Goal: Information Seeking & Learning: Learn about a topic

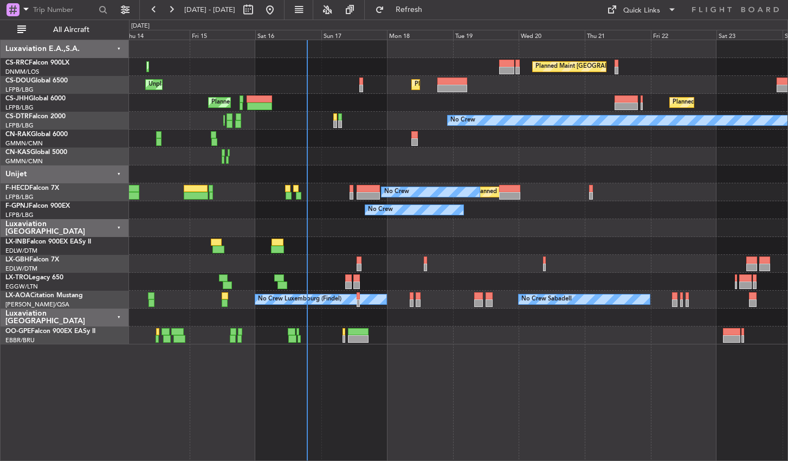
click at [357, 425] on div "Planned Maint [GEOGRAPHIC_DATA] ([GEOGRAPHIC_DATA]) Planned Maint [GEOGRAPHIC_D…" at bounding box center [458, 250] width 659 height 421
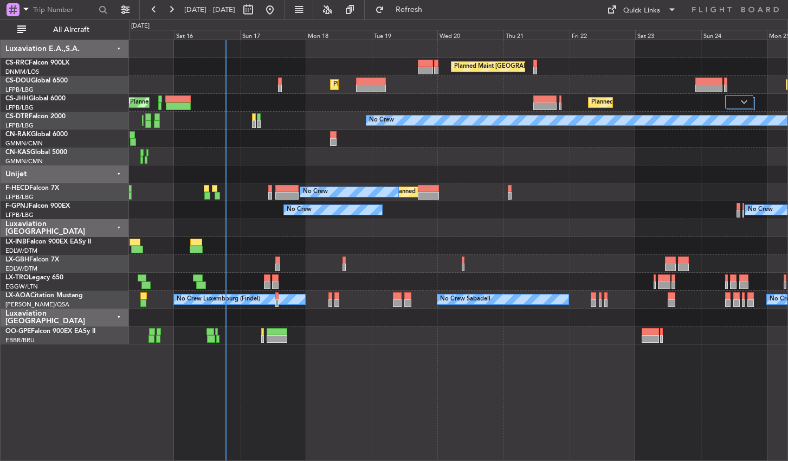
click at [327, 432] on div "Planned Maint [GEOGRAPHIC_DATA] ([GEOGRAPHIC_DATA]) Planned Maint [GEOGRAPHIC_D…" at bounding box center [458, 250] width 659 height 421
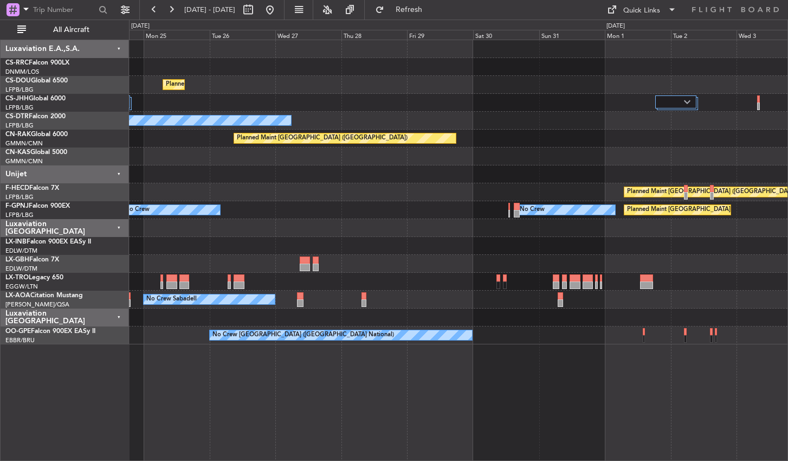
click at [294, 409] on div "Planned Maint [GEOGRAPHIC_DATA] ([GEOGRAPHIC_DATA]) Planned Maint [GEOGRAPHIC_D…" at bounding box center [458, 250] width 659 height 421
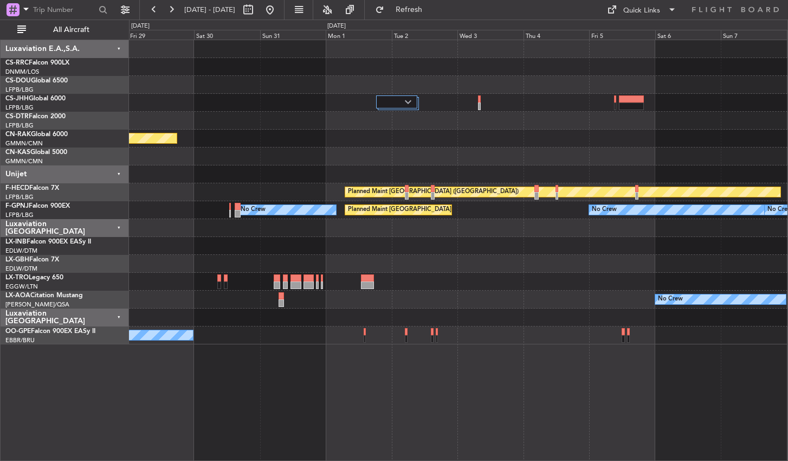
click at [401, 423] on div "No Crew Planned Maint [GEOGRAPHIC_DATA] ([GEOGRAPHIC_DATA]) Planned Maint [GEOG…" at bounding box center [458, 250] width 659 height 421
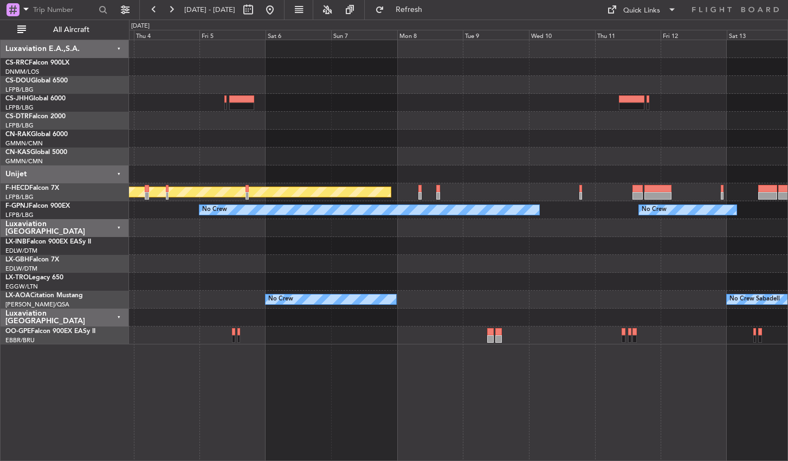
click at [271, 448] on div "Planned Maint [GEOGRAPHIC_DATA] ([GEOGRAPHIC_DATA]) No Crew No Crew No Crew No …" at bounding box center [458, 250] width 659 height 421
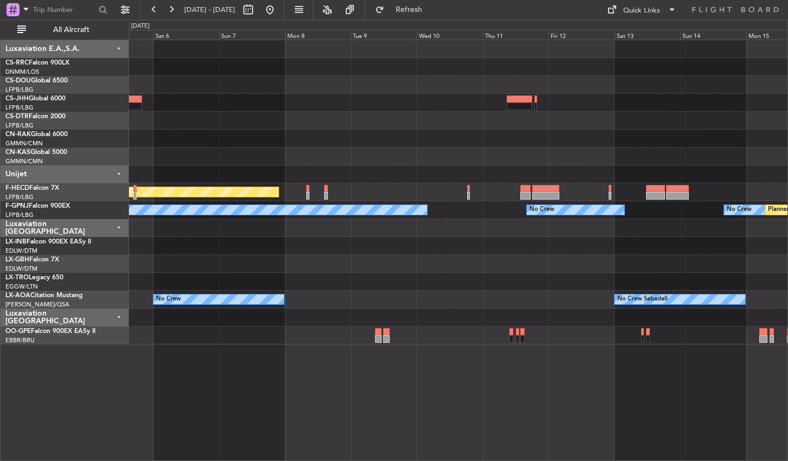
click at [375, 368] on div "Planned Maint [GEOGRAPHIC_DATA] ([GEOGRAPHIC_DATA]) No Crew No Crew No Crew No …" at bounding box center [458, 250] width 659 height 421
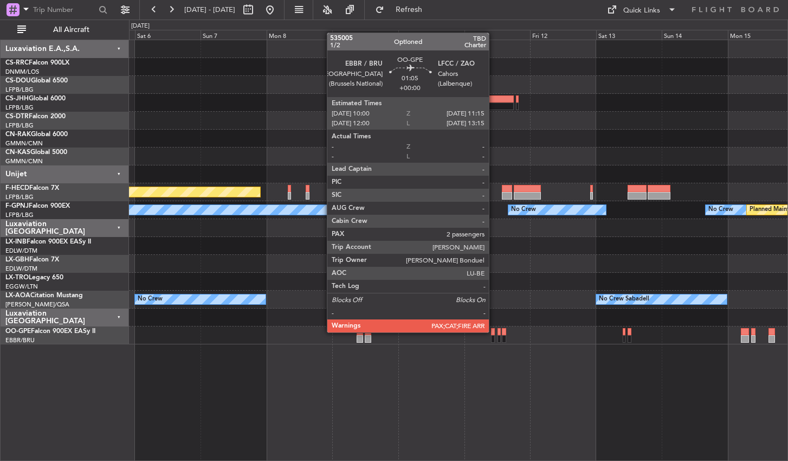
click at [494, 332] on div at bounding box center [493, 332] width 4 height 8
click at [415, 379] on div "Planned Maint [GEOGRAPHIC_DATA] ([GEOGRAPHIC_DATA]) No Crew No Crew No Crew No …" at bounding box center [458, 250] width 659 height 421
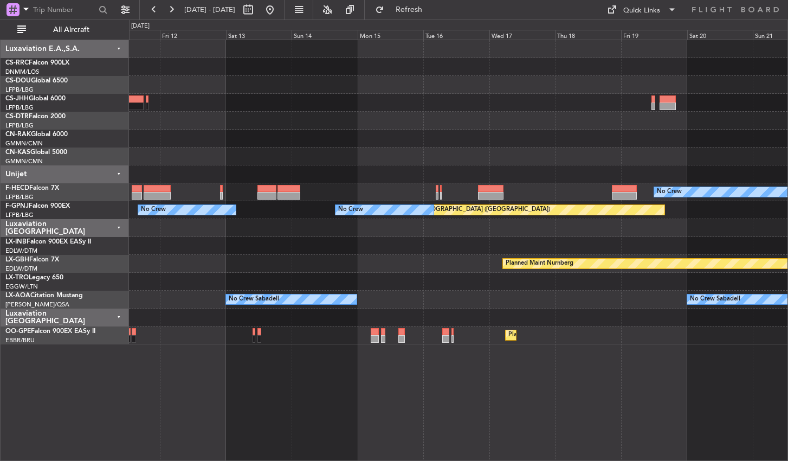
click at [454, 397] on div "Planned Maint Casablanca ([PERSON_NAME] Intl) No Crew Planned Maint [GEOGRAPHIC…" at bounding box center [458, 250] width 659 height 421
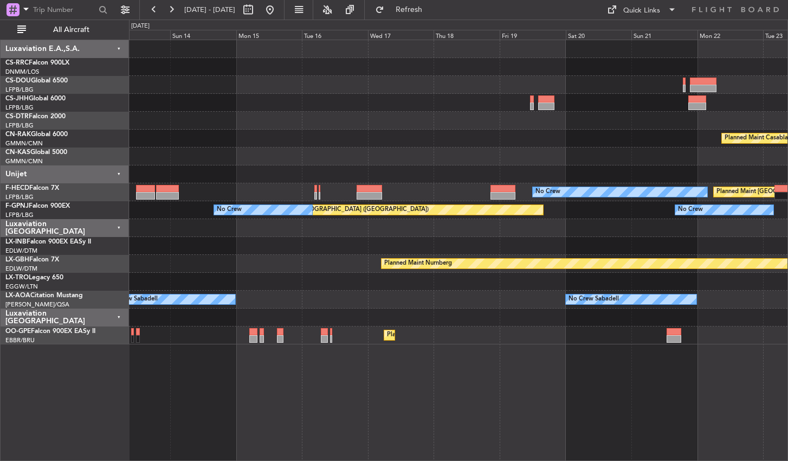
click at [265, 429] on div "Planned Maint Casablanca ([PERSON_NAME] Intl) No Crew Planned Maint [GEOGRAPHIC…" at bounding box center [458, 250] width 659 height 421
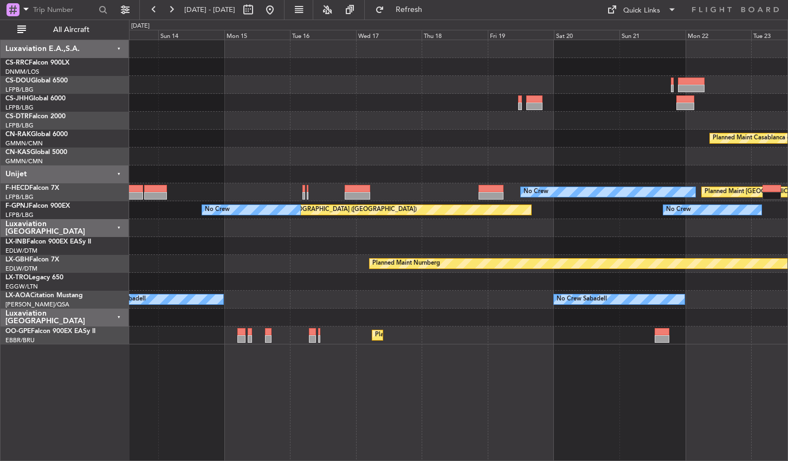
click at [561, 392] on div "Planned Maint Casablanca ([PERSON_NAME] Intl) Planned Maint [GEOGRAPHIC_DATA] (…" at bounding box center [458, 250] width 659 height 421
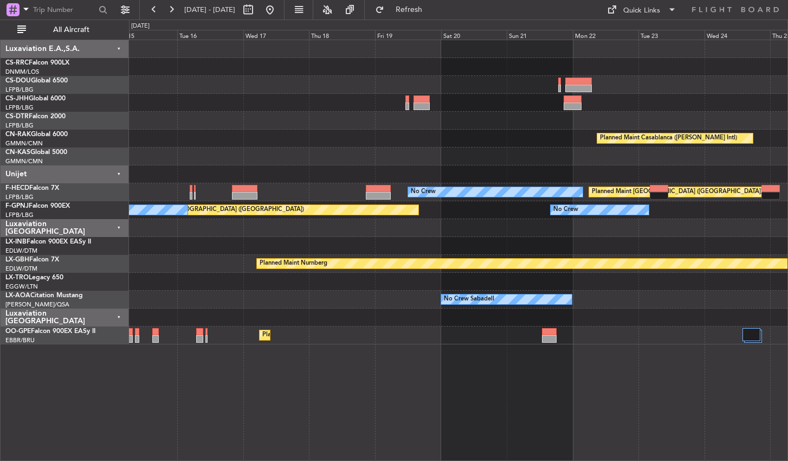
click at [274, 411] on div "Planned Maint Casablanca ([PERSON_NAME] Intl) Planned Maint [GEOGRAPHIC_DATA] (…" at bounding box center [458, 250] width 659 height 421
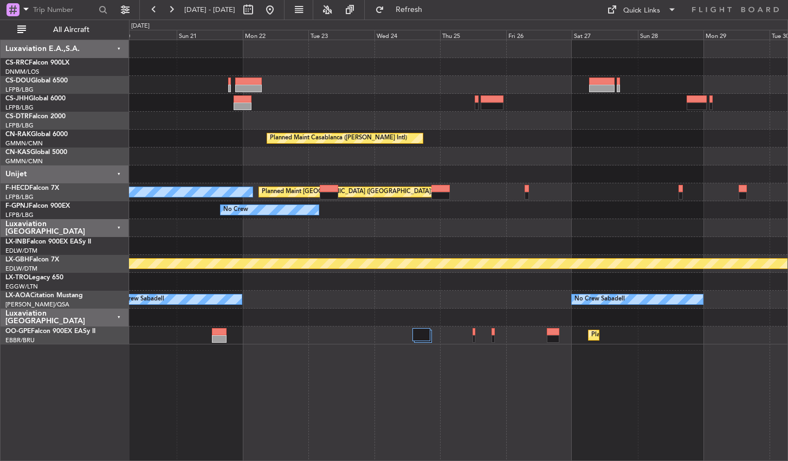
click at [340, 407] on div "Planned Maint Casablanca ([PERSON_NAME] Intl) Planned Maint [GEOGRAPHIC_DATA] (…" at bounding box center [458, 250] width 659 height 421
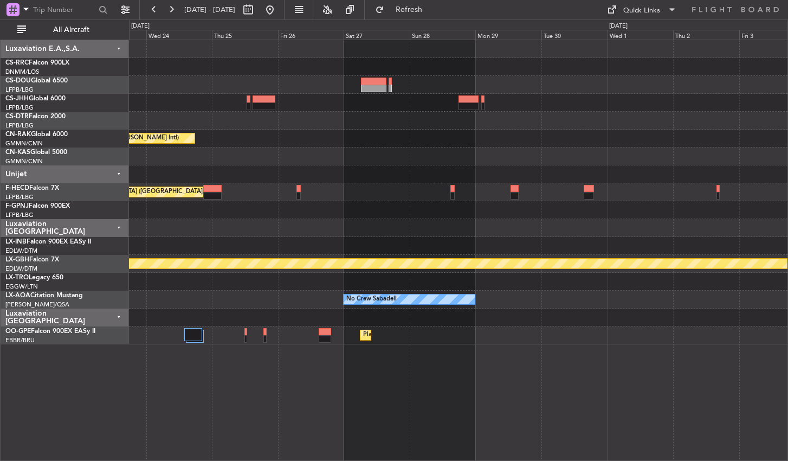
click at [235, 396] on div "Planned Maint Casablanca ([PERSON_NAME] Intl) Planned Maint [GEOGRAPHIC_DATA] (…" at bounding box center [458, 250] width 659 height 421
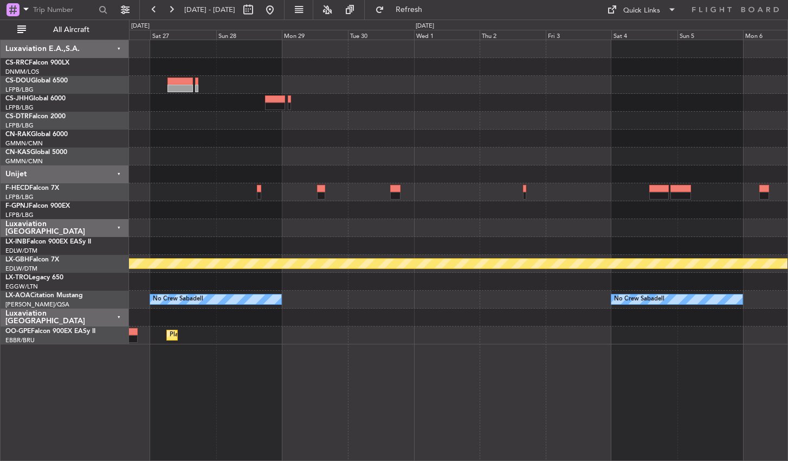
click at [286, 382] on div "Planned Maint Casablanca ([PERSON_NAME] Intl) Planned Maint [GEOGRAPHIC_DATA] (…" at bounding box center [458, 250] width 659 height 421
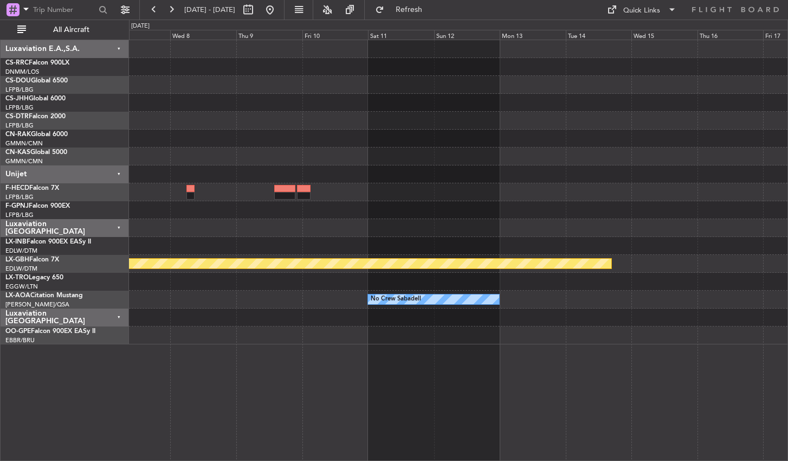
click at [129, 415] on div "Planned Maint Nurnberg No Crew Sabadell No Crew Sabadell Luxaviation E.A.,S.A. …" at bounding box center [394, 240] width 788 height 441
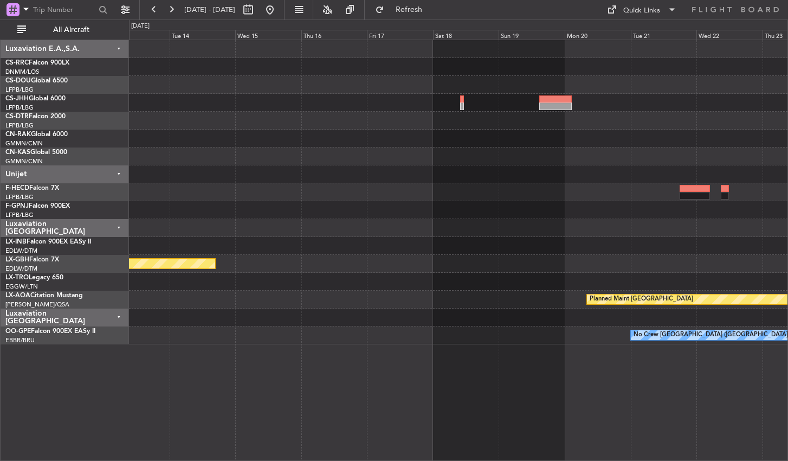
click at [244, 402] on div "Planned Maint Nurnberg Planned Maint [GEOGRAPHIC_DATA] No Crew Sabadell No Crew…" at bounding box center [458, 250] width 659 height 421
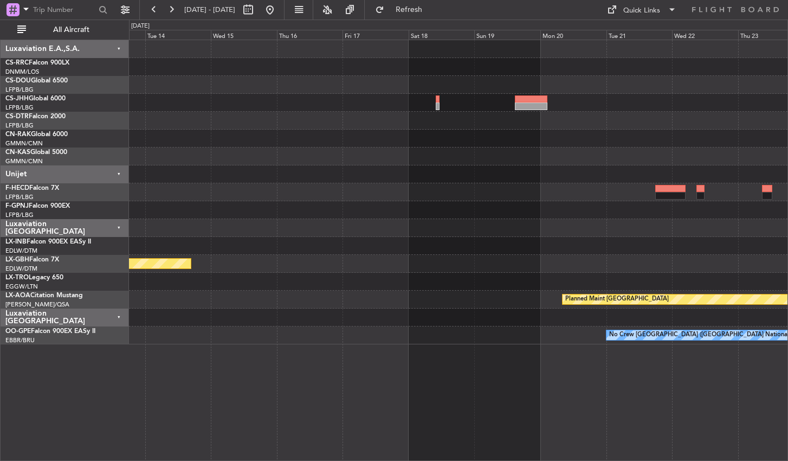
click at [143, 419] on div "Planned Maint Nurnberg Planned Maint [GEOGRAPHIC_DATA] No Crew Sabadell No Crew…" at bounding box center [458, 250] width 659 height 421
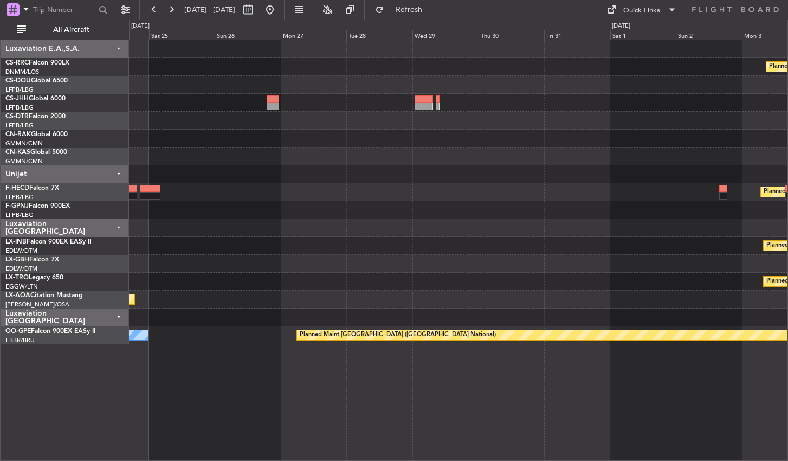
click at [287, 395] on div "Planned Maint [GEOGRAPHIC_DATA] ([GEOGRAPHIC_DATA]) Planned Maint [GEOGRAPHIC_D…" at bounding box center [458, 250] width 659 height 421
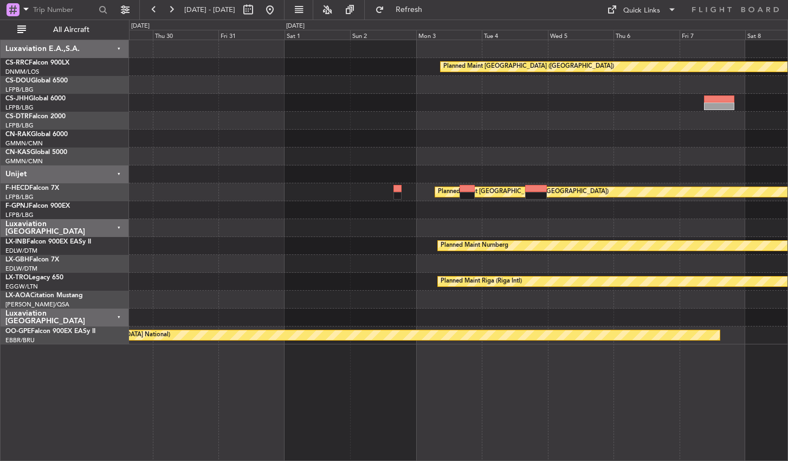
click at [80, 388] on div "Planned Maint [GEOGRAPHIC_DATA] ([GEOGRAPHIC_DATA]) Planned Maint [GEOGRAPHIC_D…" at bounding box center [394, 240] width 788 height 441
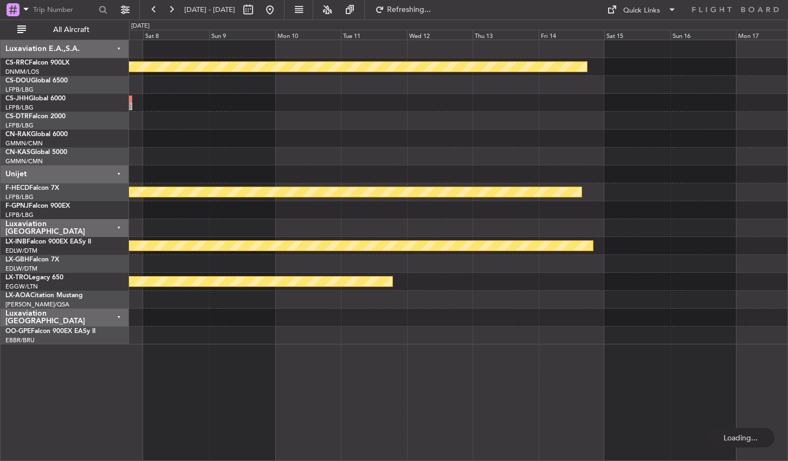
click at [706, 335] on div "Planned Maint [GEOGRAPHIC_DATA] ([GEOGRAPHIC_DATA]) Planned Maint [GEOGRAPHIC_D…" at bounding box center [458, 250] width 659 height 421
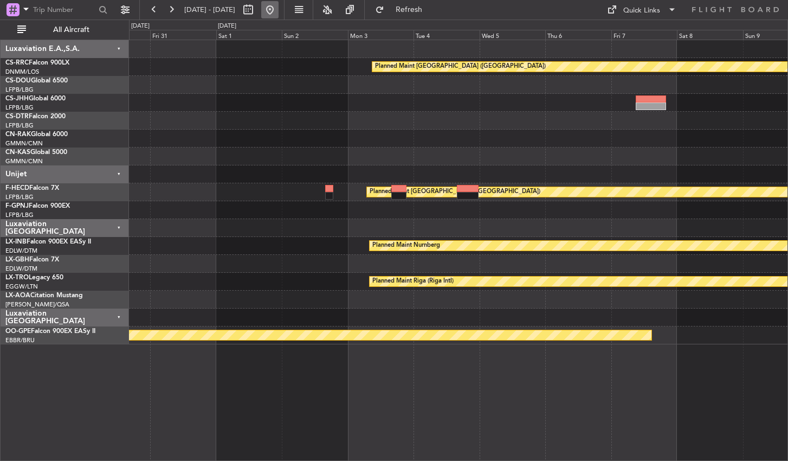
click at [279, 5] on button at bounding box center [269, 9] width 17 height 17
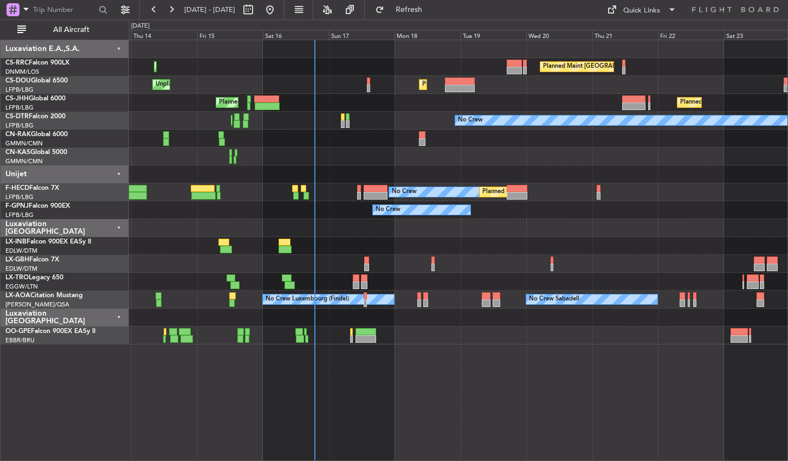
click at [555, 405] on div "Planned Maint [GEOGRAPHIC_DATA] ([GEOGRAPHIC_DATA]) Planned Maint [GEOGRAPHIC_D…" at bounding box center [458, 250] width 659 height 421
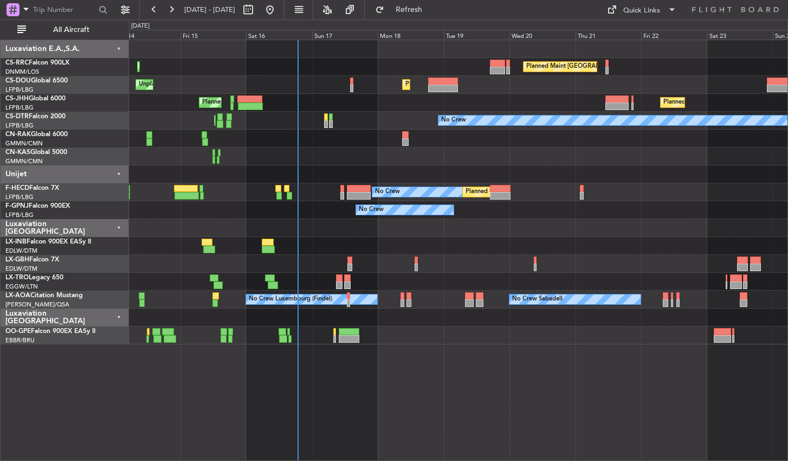
click at [229, 376] on div "Planned Maint [GEOGRAPHIC_DATA] ([GEOGRAPHIC_DATA]) Planned Maint [GEOGRAPHIC_D…" at bounding box center [458, 250] width 659 height 421
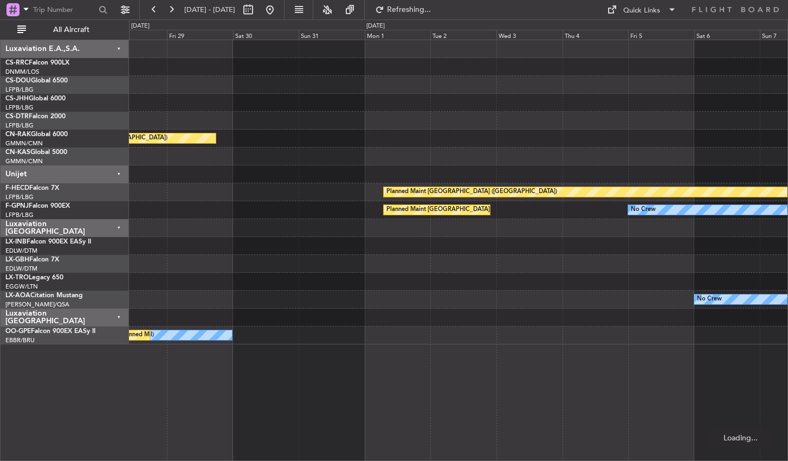
click at [161, 371] on div "No Crew Planned Maint [GEOGRAPHIC_DATA] ([GEOGRAPHIC_DATA]) Planned Maint [GEOG…" at bounding box center [458, 250] width 659 height 421
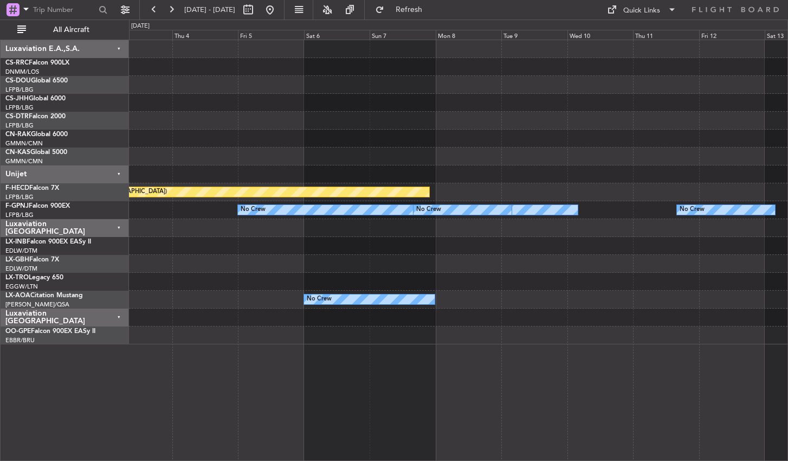
click at [194, 349] on div "Planned Maint [GEOGRAPHIC_DATA] ([GEOGRAPHIC_DATA]) No Crew No Crew No Crew Pla…" at bounding box center [458, 250] width 659 height 421
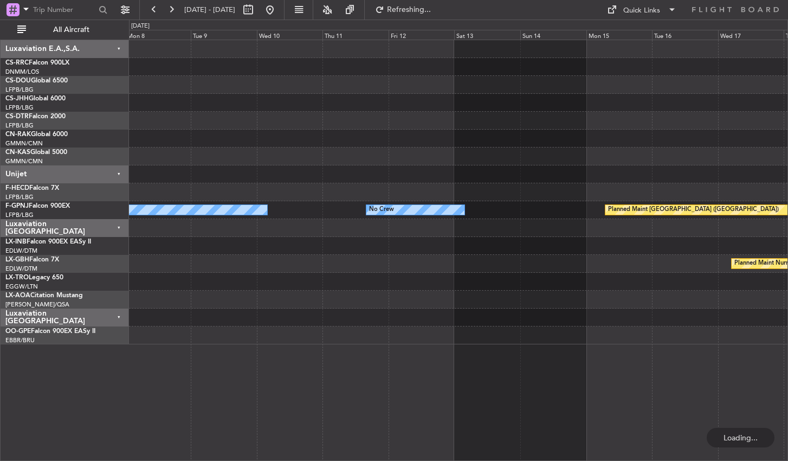
click at [163, 390] on div "Planned Maint [GEOGRAPHIC_DATA] ([GEOGRAPHIC_DATA]) No Crew No Crew No Crew Pla…" at bounding box center [458, 250] width 659 height 421
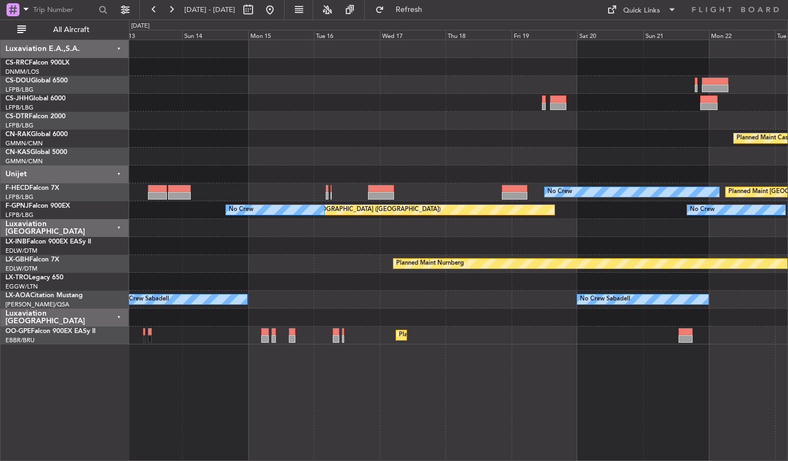
click at [399, 405] on div "Planned Maint Casablanca ([PERSON_NAME] Intl) No Crew Planned Maint [GEOGRAPHIC…" at bounding box center [458, 250] width 659 height 421
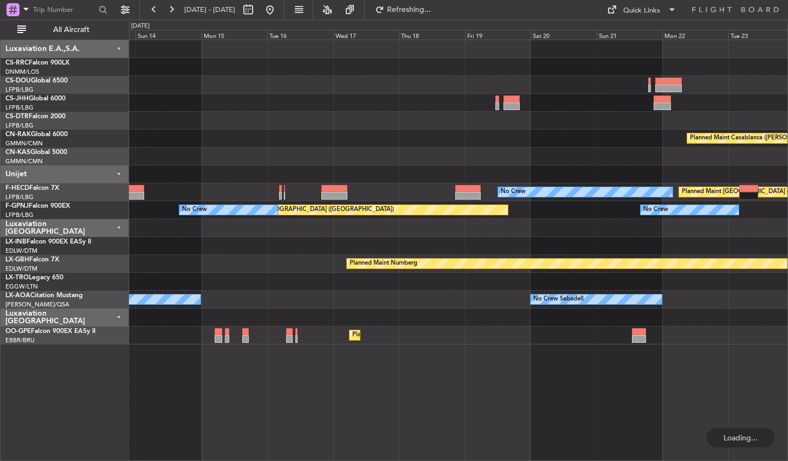
click at [363, 374] on div "Planned Maint Casablanca ([PERSON_NAME] Intl) Planned Maint [GEOGRAPHIC_DATA] (…" at bounding box center [458, 250] width 659 height 421
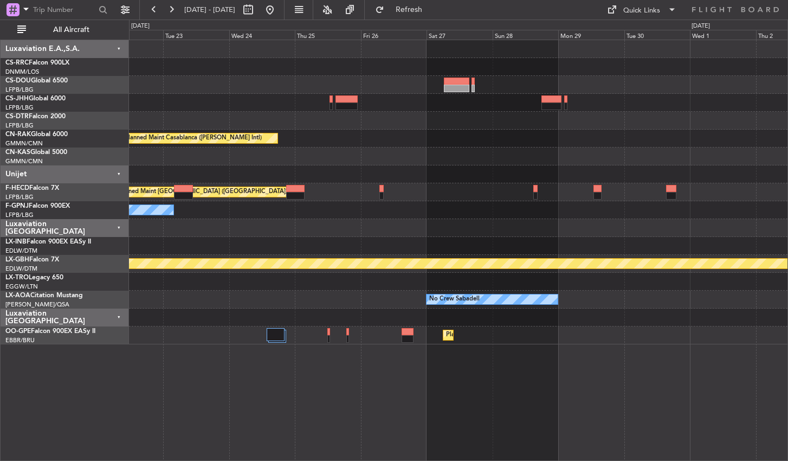
click at [287, 393] on div "Planned Maint Casablanca ([PERSON_NAME] Intl) Planned Maint [GEOGRAPHIC_DATA] (…" at bounding box center [458, 250] width 659 height 421
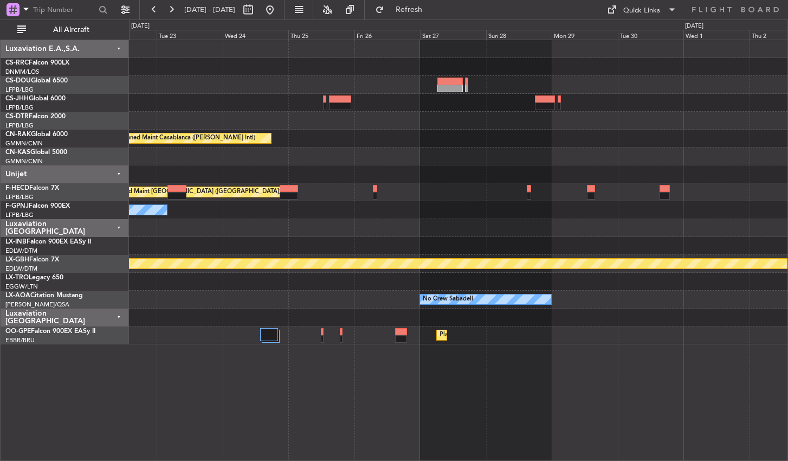
click at [280, 382] on div "Planned Maint Casablanca ([PERSON_NAME] Intl) Planned Maint [GEOGRAPHIC_DATA] (…" at bounding box center [458, 250] width 659 height 421
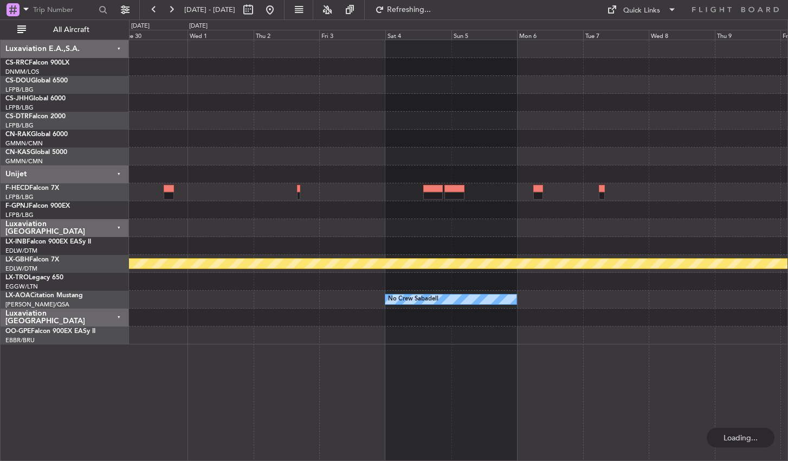
click at [388, 394] on div "Planned Maint Nurnberg No Crew Sabadell No Crew Sabadell No Crew Sabadell" at bounding box center [458, 250] width 659 height 421
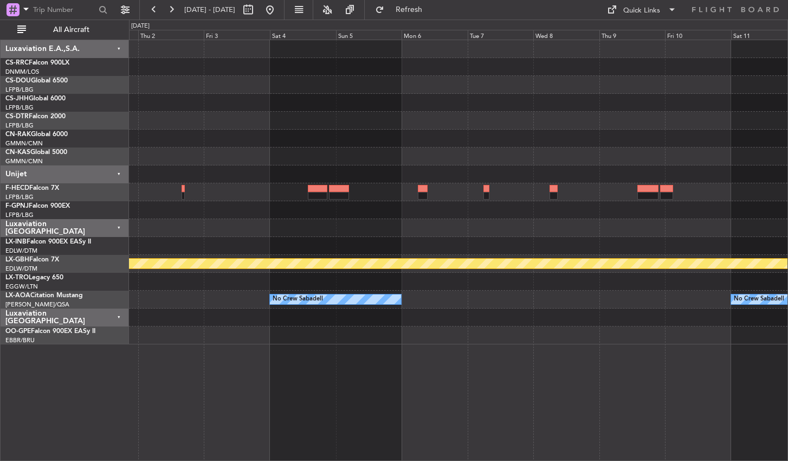
click at [338, 394] on div "Planned Maint Nurnberg No Crew Sabadell No Crew Sabadell" at bounding box center [458, 250] width 659 height 421
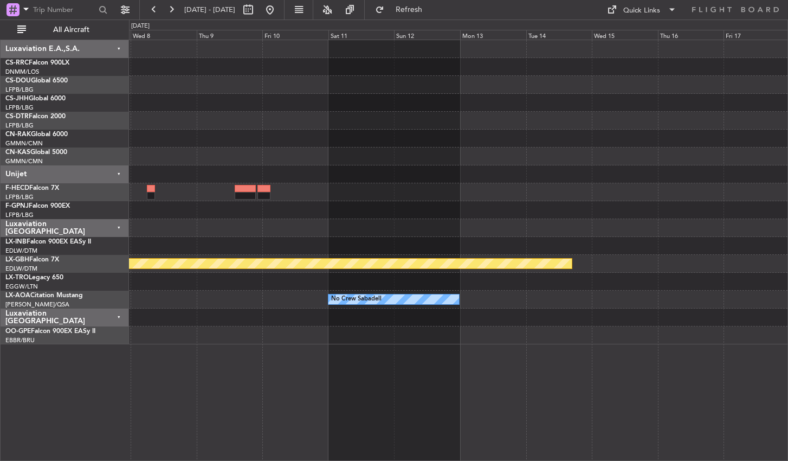
click at [370, 382] on div "Planned Maint Nurnberg No Crew Sabadell Planned Maint [GEOGRAPHIC_DATA] No Crew…" at bounding box center [458, 250] width 659 height 421
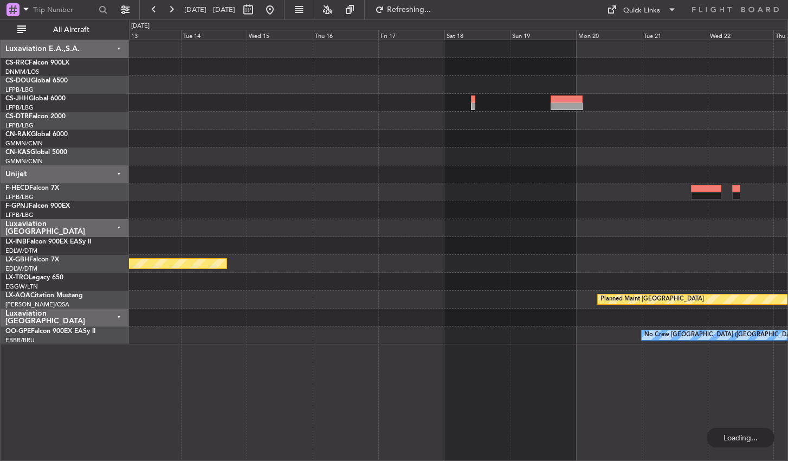
click at [227, 398] on div "Planned Maint Nurnberg Planned Maint [GEOGRAPHIC_DATA] No Crew Sabadell No Crew…" at bounding box center [458, 250] width 659 height 421
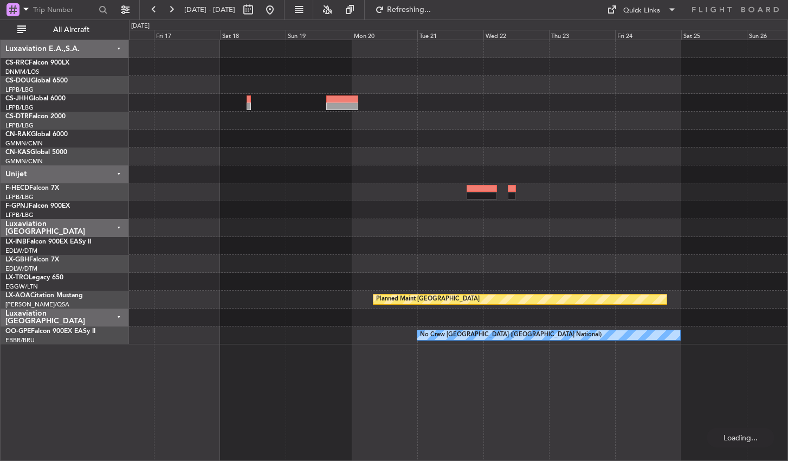
click at [287, 378] on div "Planned Maint Nurnberg Planned Maint [GEOGRAPHIC_DATA] No Crew [GEOGRAPHIC_DATA…" at bounding box center [458, 250] width 659 height 421
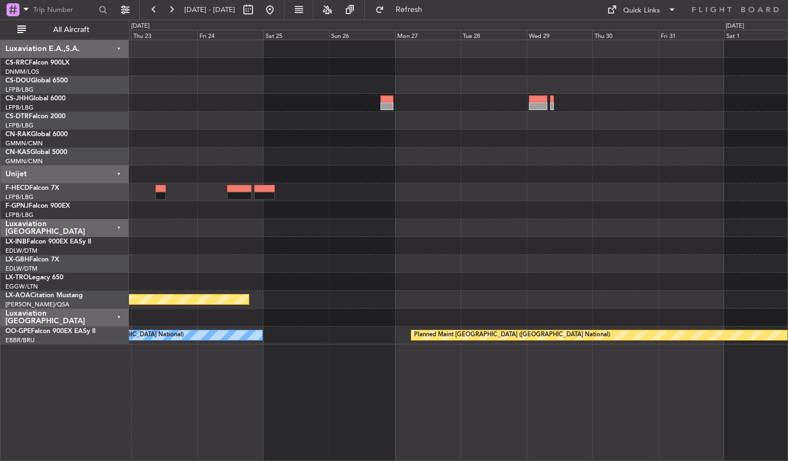
click at [277, 427] on div "Planned Maint [GEOGRAPHIC_DATA] ([GEOGRAPHIC_DATA]) Planned Maint [GEOGRAPHIC_D…" at bounding box center [458, 250] width 659 height 421
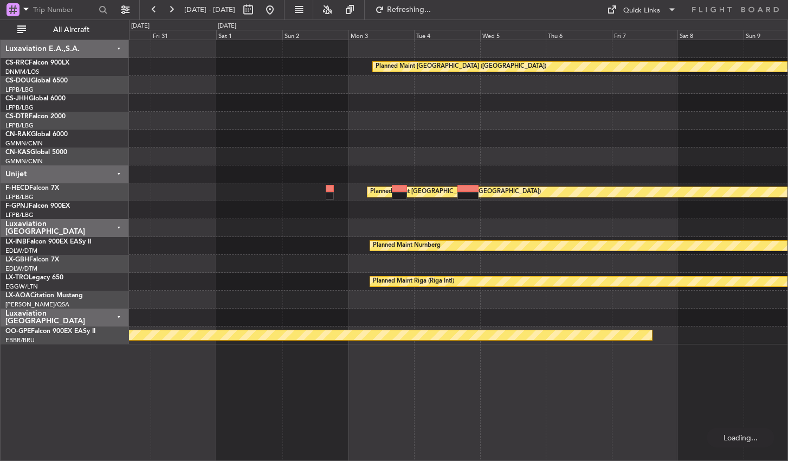
click at [321, 388] on div "Planned Maint [GEOGRAPHIC_DATA] ([GEOGRAPHIC_DATA]) Planned Maint [GEOGRAPHIC_D…" at bounding box center [458, 250] width 659 height 421
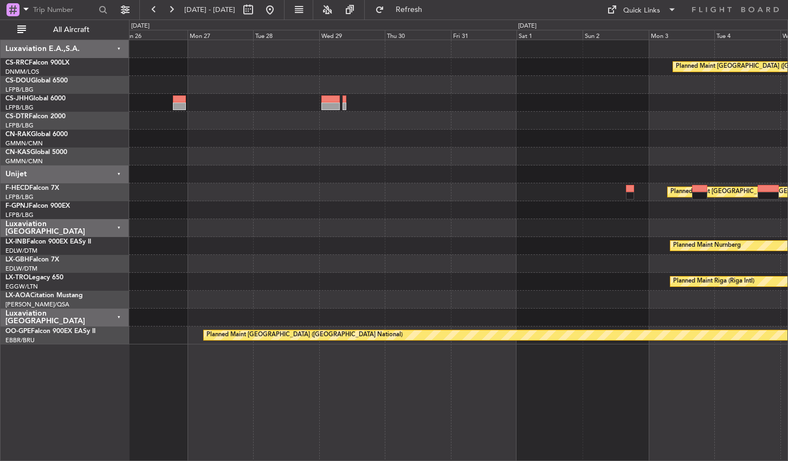
click at [485, 409] on div "Planned Maint [GEOGRAPHIC_DATA] ([GEOGRAPHIC_DATA]) Planned Maint [GEOGRAPHIC_D…" at bounding box center [458, 250] width 659 height 421
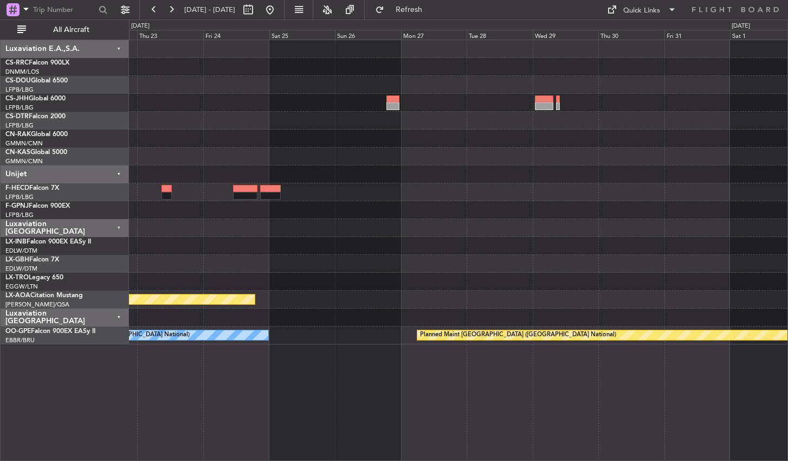
click at [685, 409] on div "Planned Maint [GEOGRAPHIC_DATA] ([GEOGRAPHIC_DATA]) Planned Maint [GEOGRAPHIC_D…" at bounding box center [458, 250] width 659 height 421
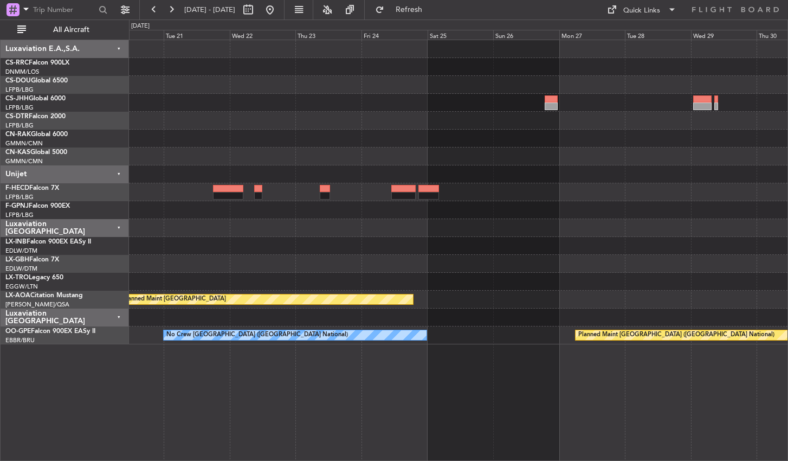
click at [532, 395] on div "Planned Maint [GEOGRAPHIC_DATA] Planned Maint [GEOGRAPHIC_DATA] ([GEOGRAPHIC_DA…" at bounding box center [458, 250] width 659 height 421
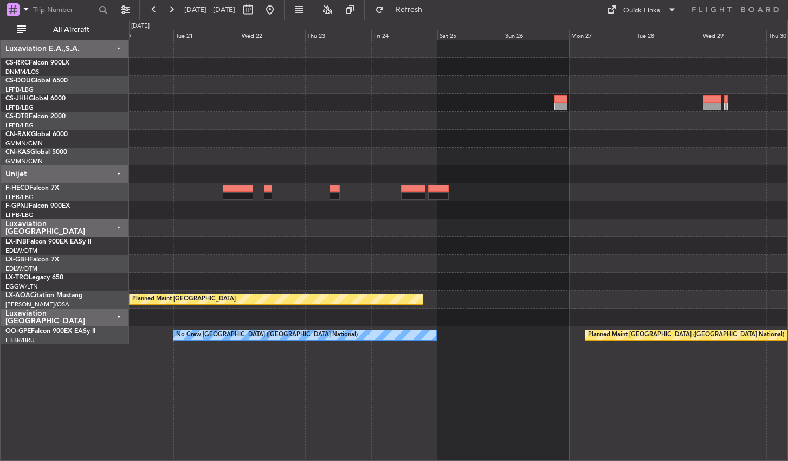
click at [278, 395] on div "Planned Maint [GEOGRAPHIC_DATA] No Crew [GEOGRAPHIC_DATA] (Brussels National) P…" at bounding box center [458, 250] width 659 height 421
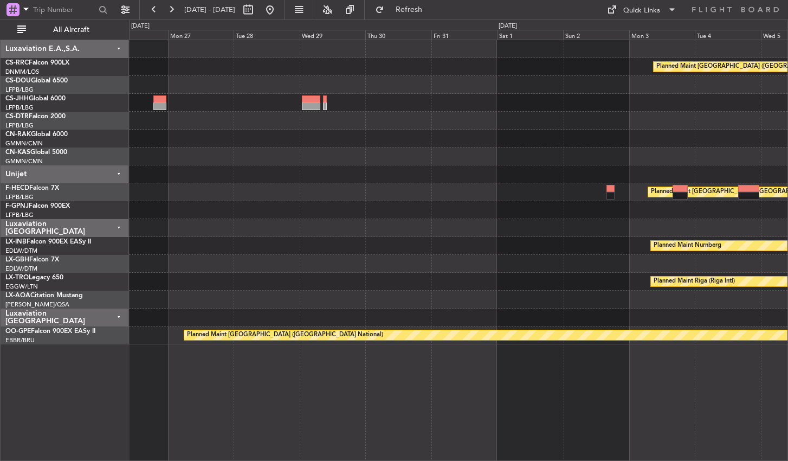
click at [286, 384] on div "Planned Maint [GEOGRAPHIC_DATA] ([GEOGRAPHIC_DATA]) Planned Maint [GEOGRAPHIC_D…" at bounding box center [458, 250] width 659 height 421
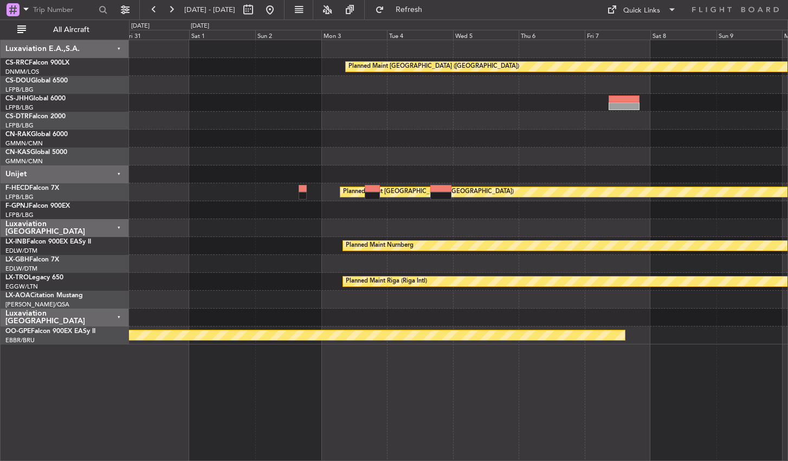
click at [323, 369] on div "Planned Maint [GEOGRAPHIC_DATA] ([GEOGRAPHIC_DATA]) Planned Maint [GEOGRAPHIC_D…" at bounding box center [458, 250] width 659 height 421
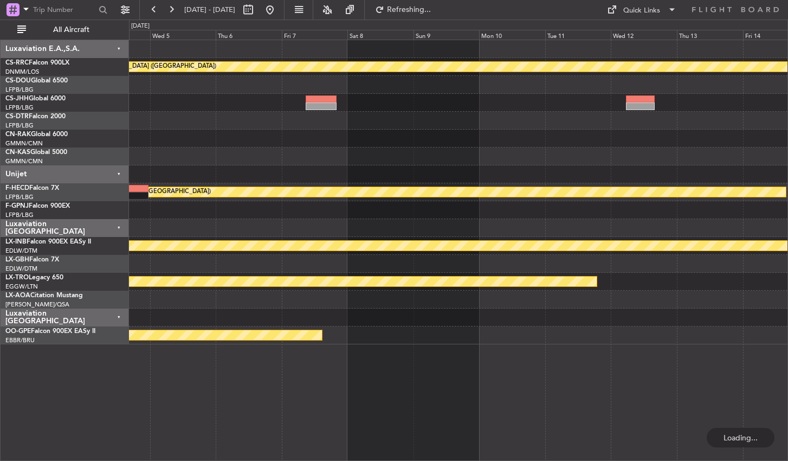
click at [225, 364] on div "Planned Maint [GEOGRAPHIC_DATA] ([GEOGRAPHIC_DATA]) Planned Maint [GEOGRAPHIC_D…" at bounding box center [458, 250] width 659 height 421
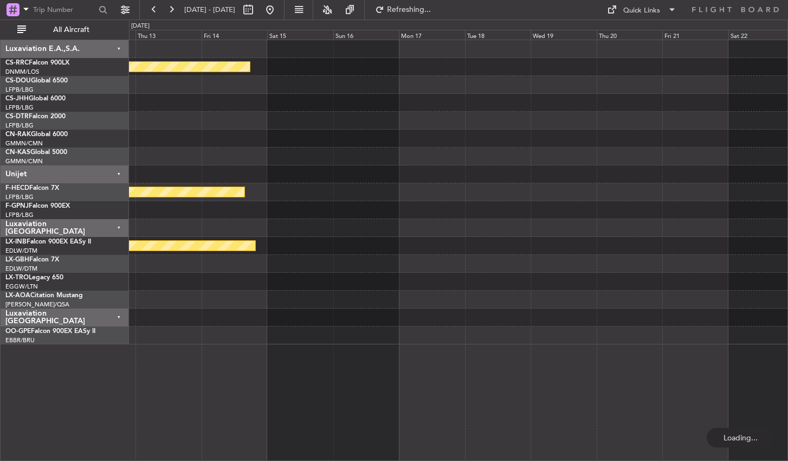
click at [357, 365] on div "Planned Maint [GEOGRAPHIC_DATA] ([GEOGRAPHIC_DATA]) Planned Maint [GEOGRAPHIC_D…" at bounding box center [458, 250] width 659 height 421
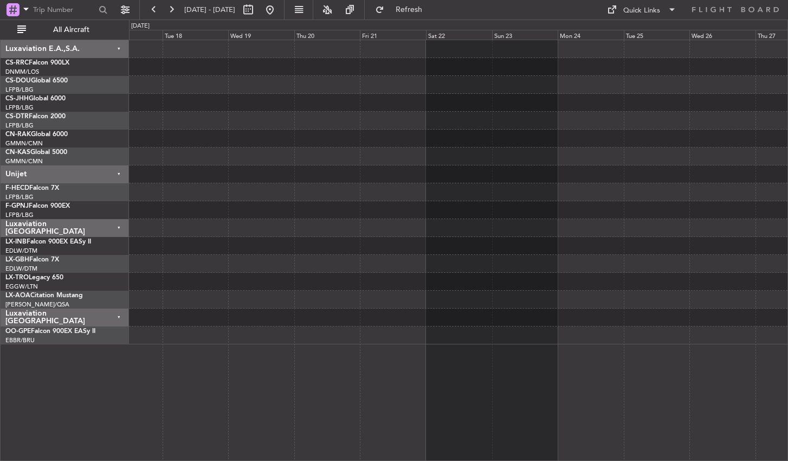
click at [335, 368] on div at bounding box center [458, 250] width 659 height 421
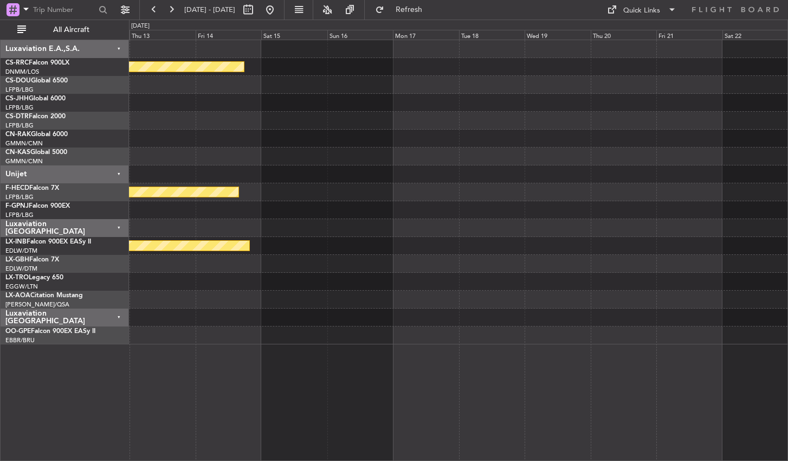
click at [765, 351] on div "Planned Maint [GEOGRAPHIC_DATA] ([GEOGRAPHIC_DATA]) Planned Maint [GEOGRAPHIC_D…" at bounding box center [458, 250] width 659 height 421
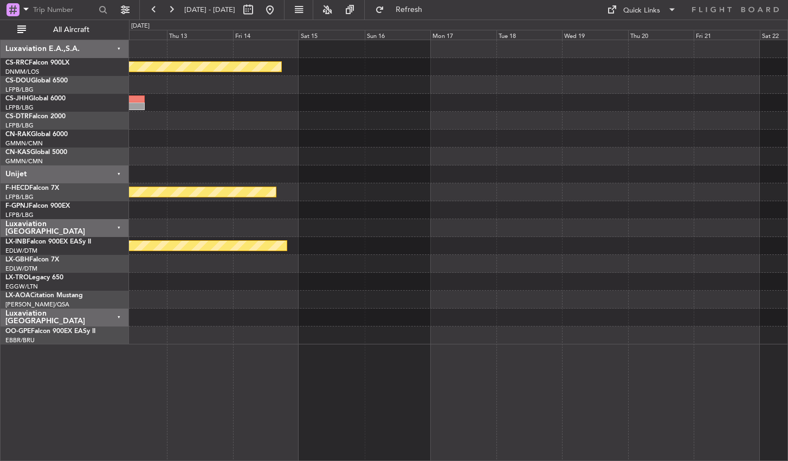
click at [746, 384] on div "Planned Maint [GEOGRAPHIC_DATA] ([GEOGRAPHIC_DATA]) Planned Maint [GEOGRAPHIC_D…" at bounding box center [458, 250] width 659 height 421
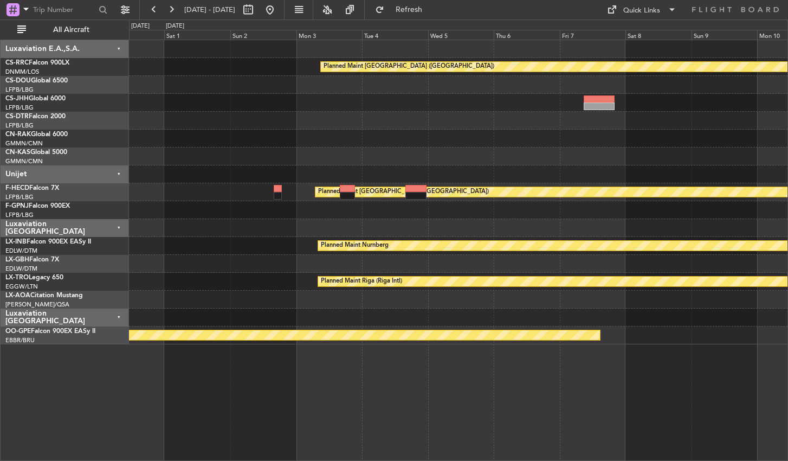
click at [701, 378] on div "Planned Maint [GEOGRAPHIC_DATA] ([GEOGRAPHIC_DATA]) Planned Maint [GEOGRAPHIC_D…" at bounding box center [458, 250] width 659 height 421
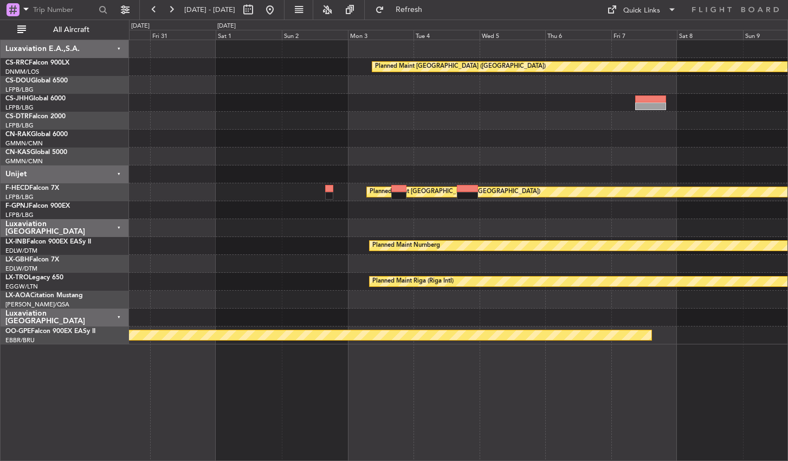
click at [683, 399] on div "Planned Maint [GEOGRAPHIC_DATA] ([GEOGRAPHIC_DATA]) Planned Maint [GEOGRAPHIC_D…" at bounding box center [458, 250] width 659 height 421
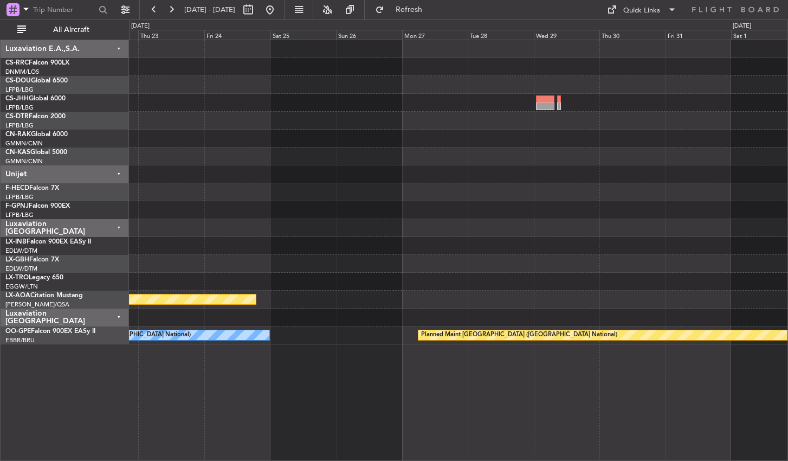
click at [666, 396] on div "Planned Maint [GEOGRAPHIC_DATA] ([GEOGRAPHIC_DATA]) Planned Maint [GEOGRAPHIC_D…" at bounding box center [458, 250] width 659 height 421
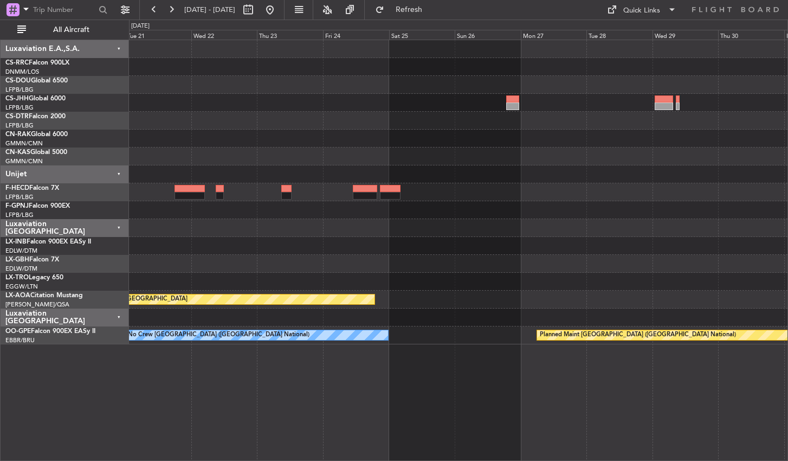
click at [487, 402] on div "Planned Maint [GEOGRAPHIC_DATA] Planned Maint [GEOGRAPHIC_DATA] ([GEOGRAPHIC_DA…" at bounding box center [458, 250] width 659 height 421
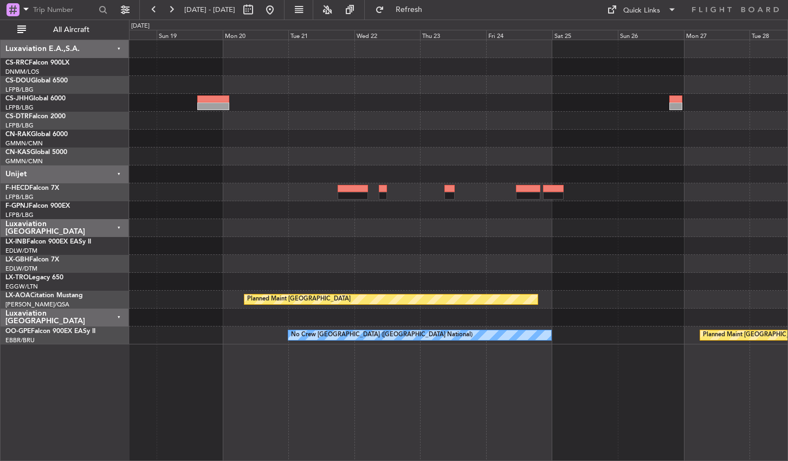
click at [521, 399] on div "Planned Maint [GEOGRAPHIC_DATA] Planned Maint [GEOGRAPHIC_DATA] ([GEOGRAPHIC_DA…" at bounding box center [458, 250] width 659 height 421
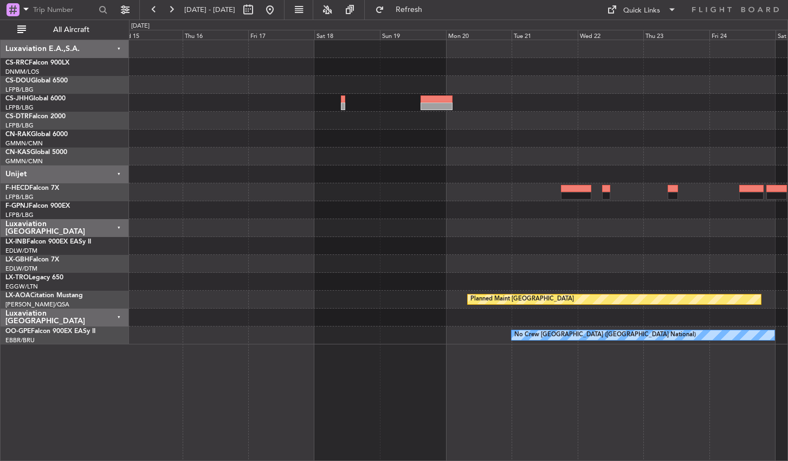
click at [184, 399] on div "Planned Maint Nurnberg Planned Maint [GEOGRAPHIC_DATA] No Crew Sabadell No Crew…" at bounding box center [458, 250] width 659 height 421
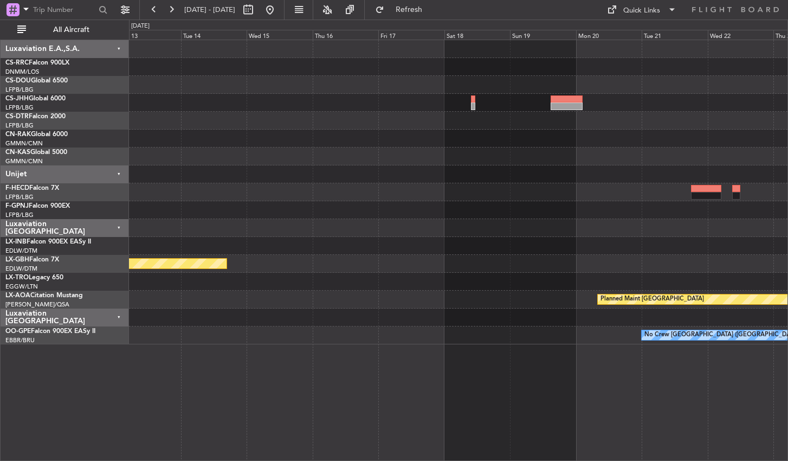
click at [656, 383] on div "Planned Maint Nurnberg Planned Maint [GEOGRAPHIC_DATA] No Crew Sabadell No Crew…" at bounding box center [458, 250] width 659 height 421
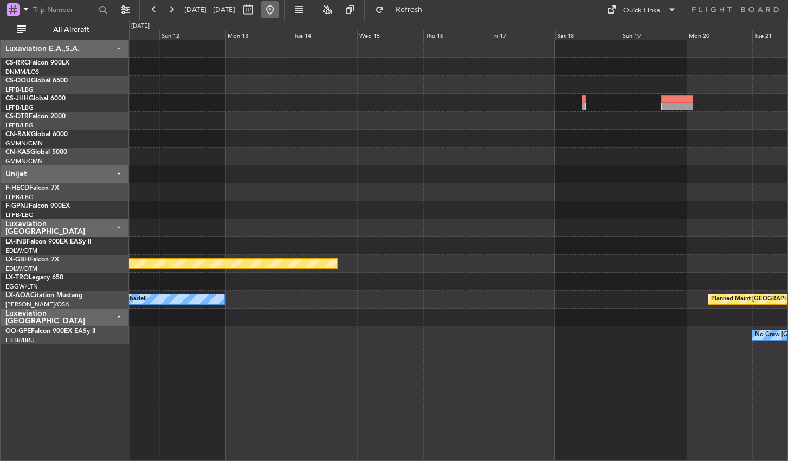
click at [279, 15] on button at bounding box center [269, 9] width 17 height 17
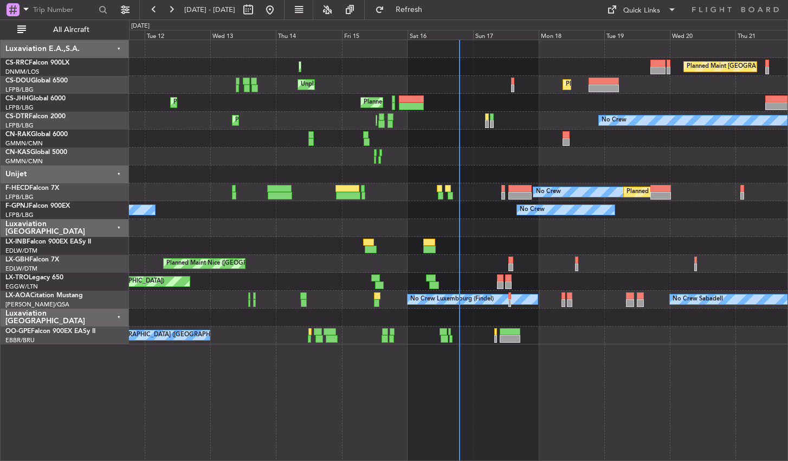
click at [260, 365] on div "Planned Maint [GEOGRAPHIC_DATA] ([GEOGRAPHIC_DATA]) Planned Maint [GEOGRAPHIC_D…" at bounding box center [458, 250] width 659 height 421
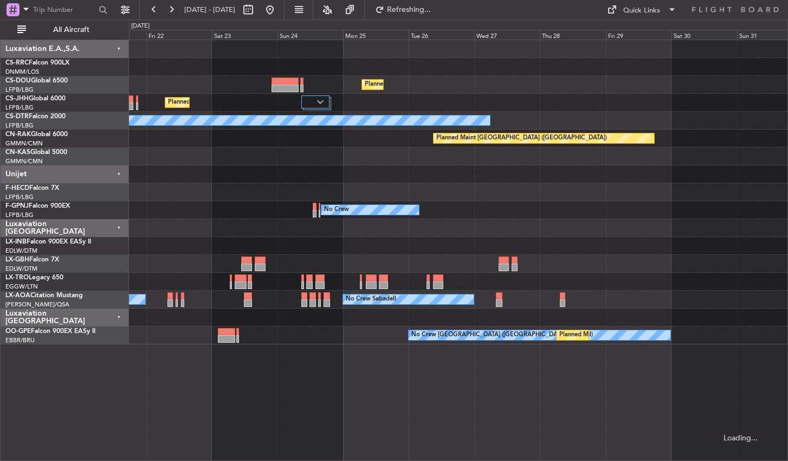
click at [289, 392] on div "Planned Maint [GEOGRAPHIC_DATA] ([GEOGRAPHIC_DATA]) Planned Maint [GEOGRAPHIC_D…" at bounding box center [458, 250] width 659 height 421
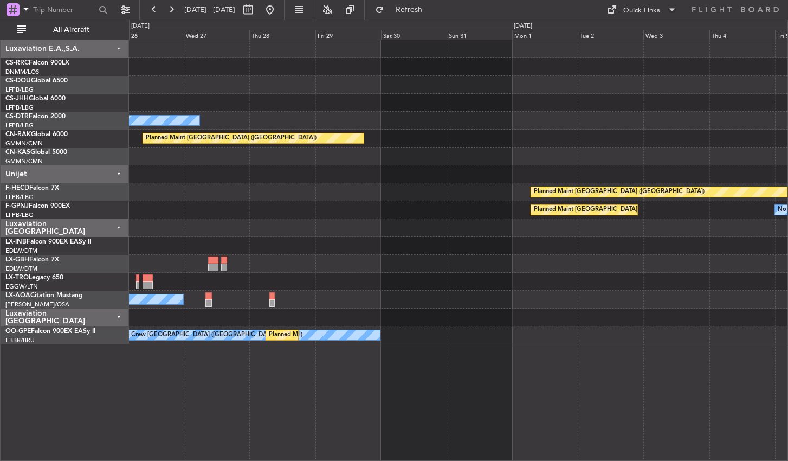
click at [316, 372] on div "Planned Maint [GEOGRAPHIC_DATA] ([GEOGRAPHIC_DATA]) No Crew Planned Maint [GEOG…" at bounding box center [458, 250] width 659 height 421
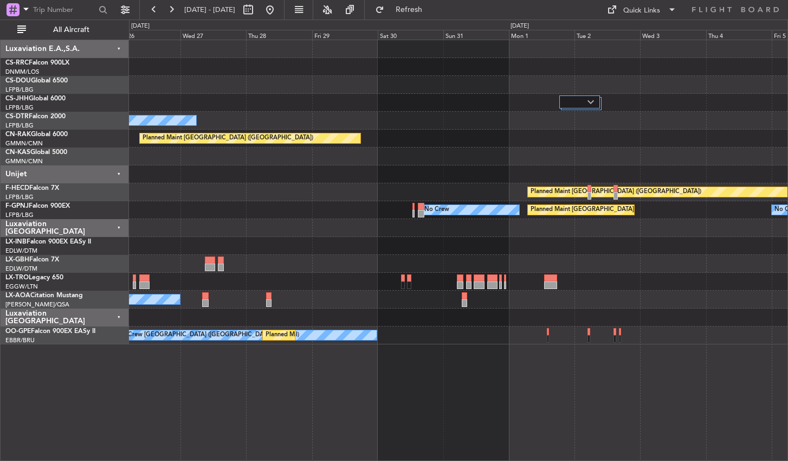
click at [318, 387] on div "Planned Maint [GEOGRAPHIC_DATA] ([GEOGRAPHIC_DATA]) No Crew Planned Maint [GEOG…" at bounding box center [458, 250] width 659 height 421
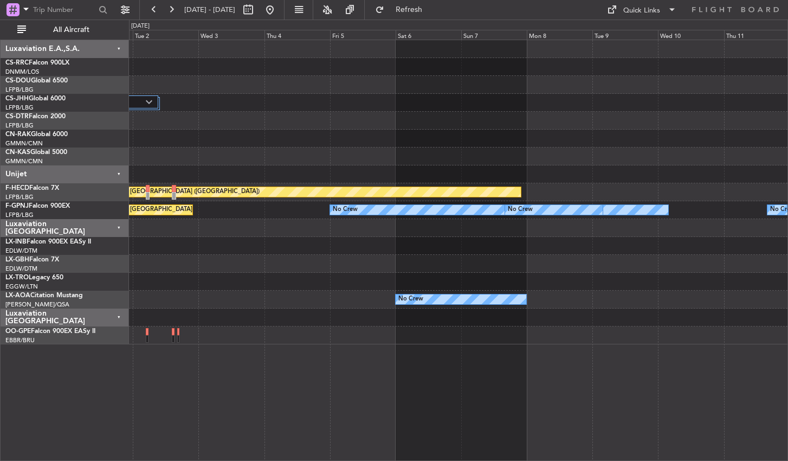
click at [307, 409] on div "Planned Maint [GEOGRAPHIC_DATA] ([GEOGRAPHIC_DATA]) Planned Maint [GEOGRAPHIC_D…" at bounding box center [458, 250] width 659 height 421
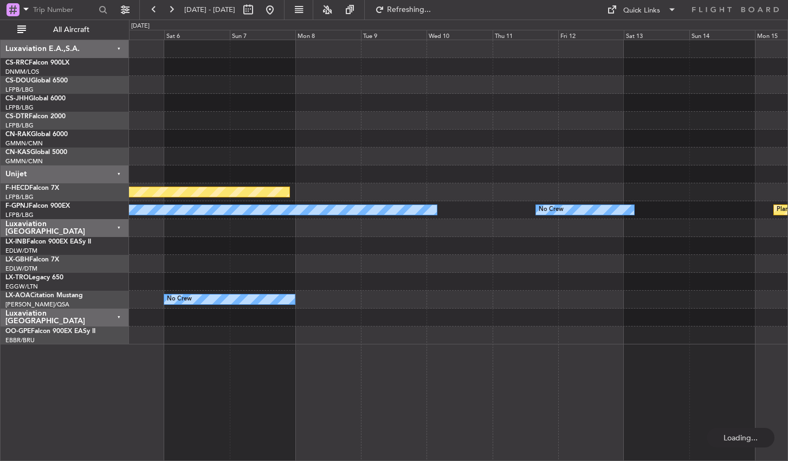
click at [430, 361] on div "Planned Maint [GEOGRAPHIC_DATA] ([GEOGRAPHIC_DATA]) No Crew No Crew No Crew Pla…" at bounding box center [458, 250] width 659 height 421
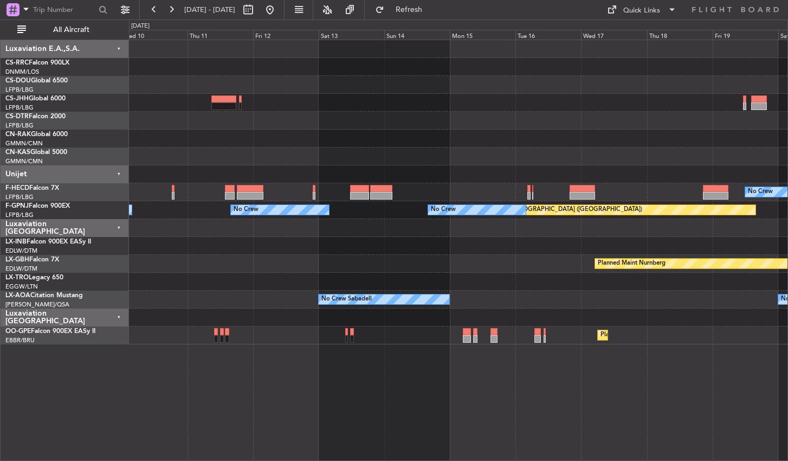
click at [311, 406] on div "Planned Maint Casablanca ([PERSON_NAME] Intl) No Crew Planned Maint [GEOGRAPHIC…" at bounding box center [458, 250] width 659 height 421
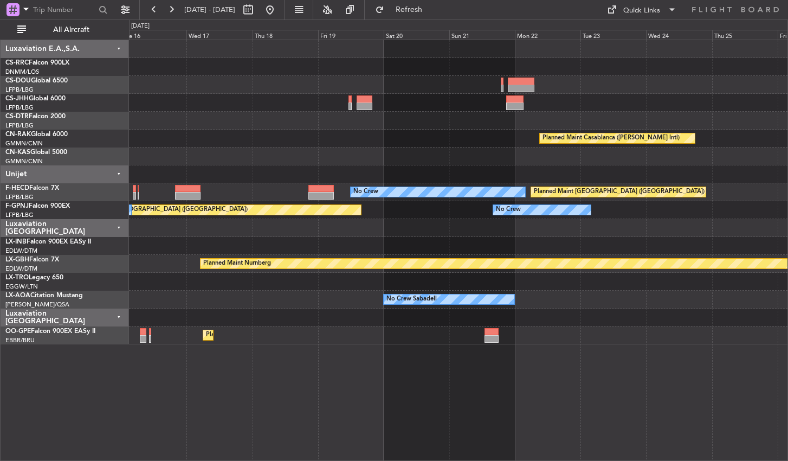
click at [282, 395] on div "Planned Maint Casablanca ([PERSON_NAME] Intl) No Crew Planned Maint [GEOGRAPHIC…" at bounding box center [458, 250] width 659 height 421
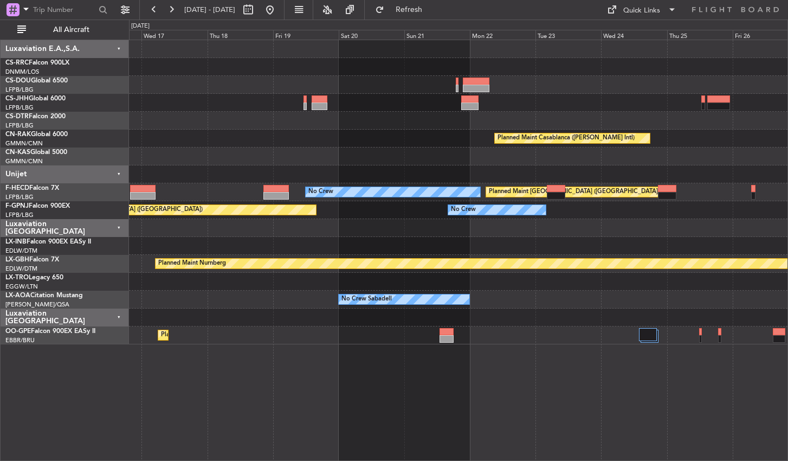
click at [160, 399] on div "Planned Maint Casablanca ([PERSON_NAME] Intl) Planned Maint [GEOGRAPHIC_DATA] (…" at bounding box center [458, 250] width 659 height 421
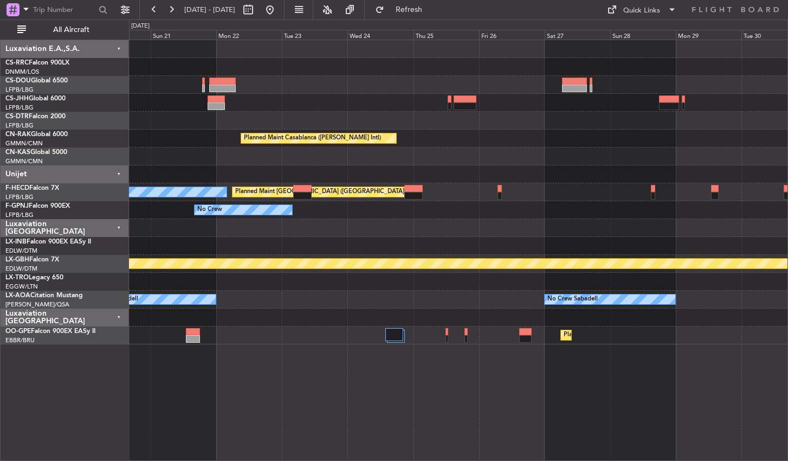
click at [423, 429] on div "Planned Maint Casablanca ([PERSON_NAME] Intl) Planned Maint [GEOGRAPHIC_DATA] (…" at bounding box center [458, 250] width 659 height 421
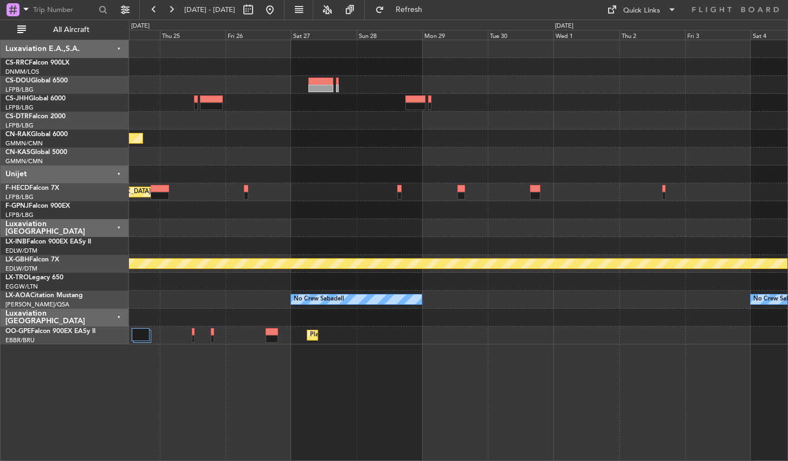
click at [403, 389] on div "Planned Maint Casablanca ([PERSON_NAME] Intl) Planned Maint [GEOGRAPHIC_DATA] (…" at bounding box center [458, 250] width 659 height 421
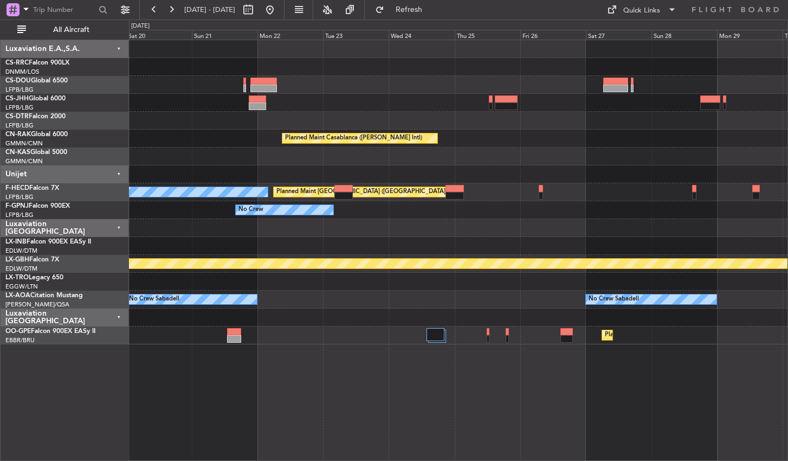
click at [644, 384] on div "Planned Maint Casablanca ([PERSON_NAME] Intl) Planned Maint [GEOGRAPHIC_DATA] (…" at bounding box center [458, 250] width 659 height 421
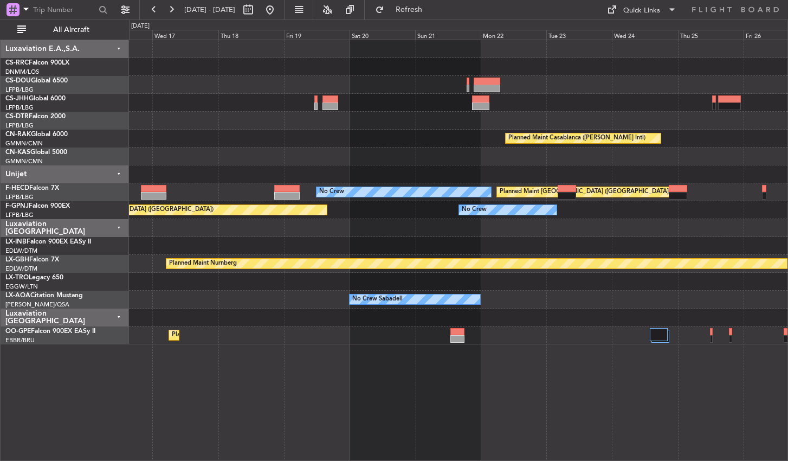
click at [531, 391] on div "Planned Maint Casablanca ([PERSON_NAME] Intl) Planned Maint [GEOGRAPHIC_DATA] (…" at bounding box center [458, 250] width 659 height 421
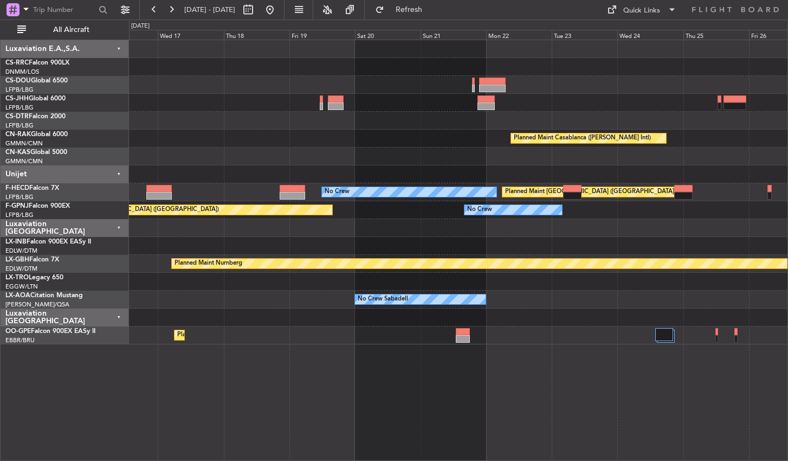
click at [694, 386] on div "Planned Maint Casablanca ([PERSON_NAME] Intl) Planned Maint [GEOGRAPHIC_DATA] (…" at bounding box center [458, 250] width 659 height 421
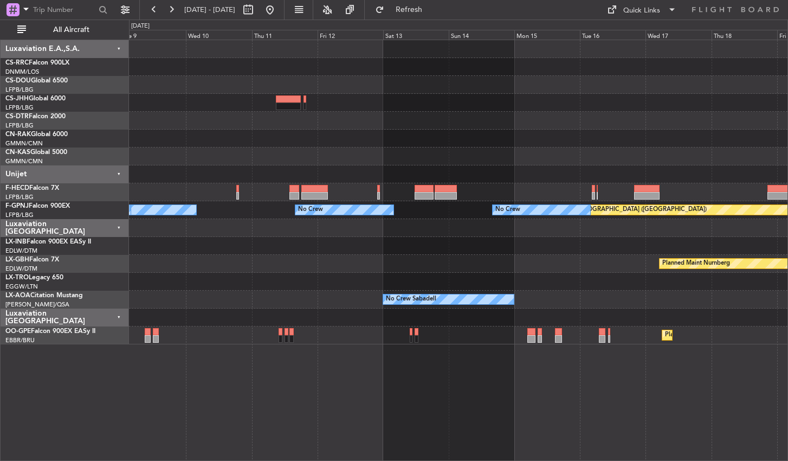
click at [696, 384] on div "No Crew Planned Maint [GEOGRAPHIC_DATA] ([GEOGRAPHIC_DATA]) Planned Maint [GEOG…" at bounding box center [458, 250] width 659 height 421
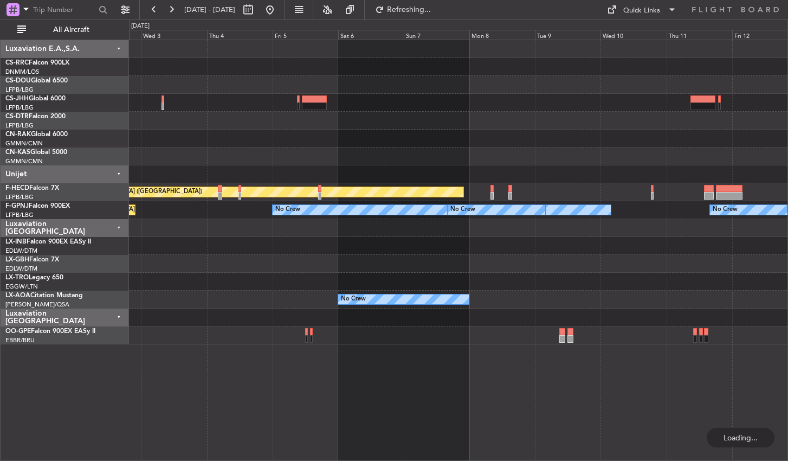
click at [711, 390] on div "Planned Maint [GEOGRAPHIC_DATA] ([GEOGRAPHIC_DATA]) No Crew No Crew No Crew Pla…" at bounding box center [458, 250] width 659 height 421
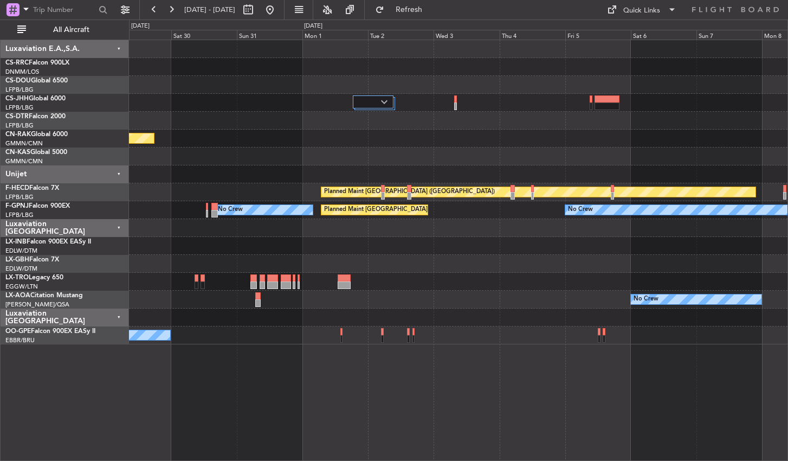
click at [330, 364] on div "No Crew Planned Maint [GEOGRAPHIC_DATA] ([GEOGRAPHIC_DATA]) Planned Maint [GEOG…" at bounding box center [458, 250] width 659 height 421
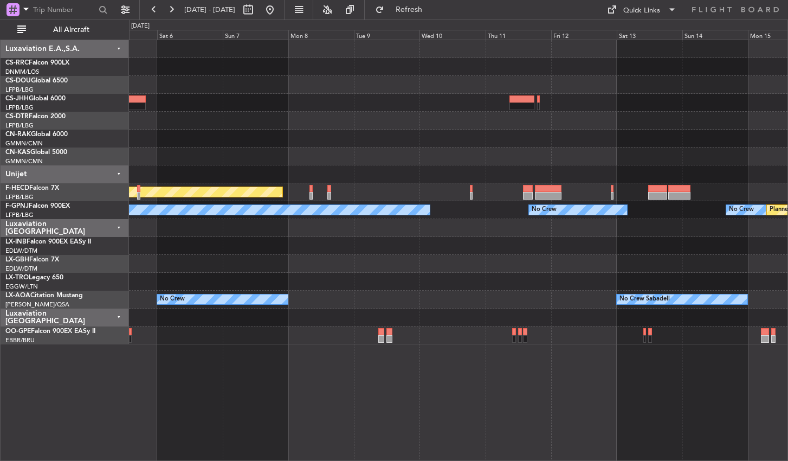
click at [322, 382] on div "Planned Maint [GEOGRAPHIC_DATA] ([GEOGRAPHIC_DATA]) No Crew No Crew No Crew No …" at bounding box center [458, 250] width 659 height 421
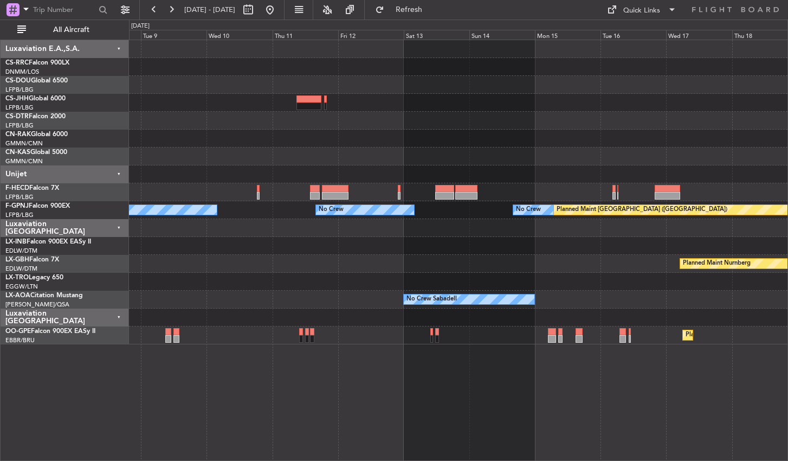
click at [254, 381] on div "No Crew Planned Maint [GEOGRAPHIC_DATA] ([GEOGRAPHIC_DATA]) No Crew No Crew No …" at bounding box center [458, 250] width 659 height 421
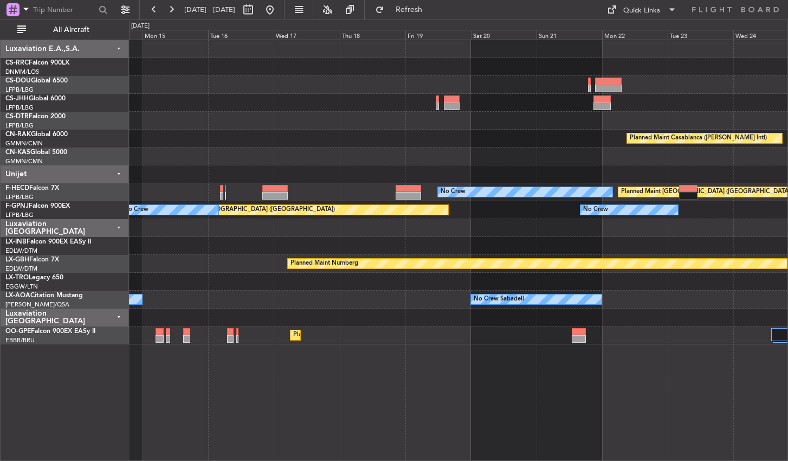
click at [305, 384] on div "Planned Maint Casablanca ([PERSON_NAME] Intl) Planned Maint [GEOGRAPHIC_DATA] (…" at bounding box center [458, 250] width 659 height 421
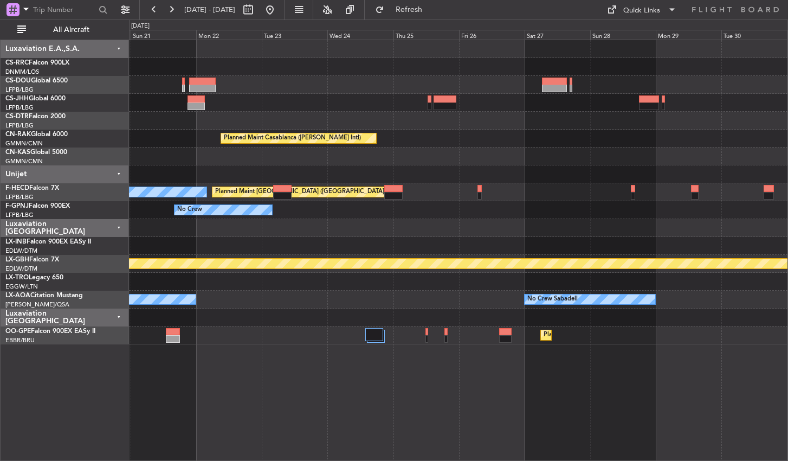
click at [276, 401] on div "Planned Maint Casablanca ([PERSON_NAME] Intl) Planned Maint [GEOGRAPHIC_DATA] (…" at bounding box center [458, 250] width 659 height 421
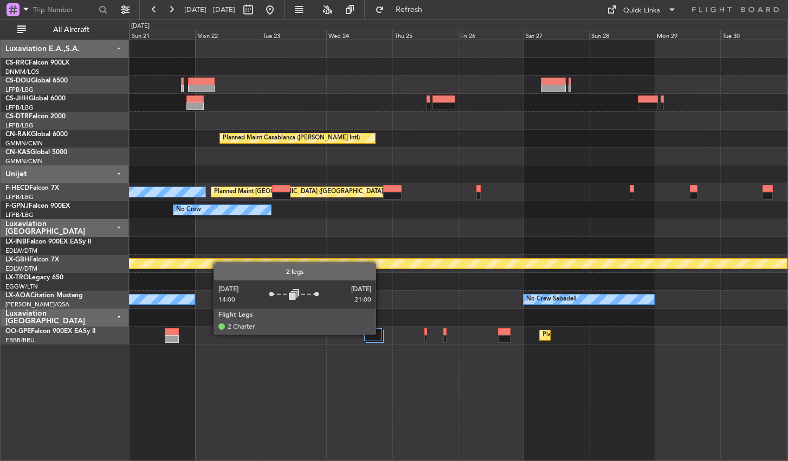
click at [381, 333] on div at bounding box center [373, 334] width 18 height 13
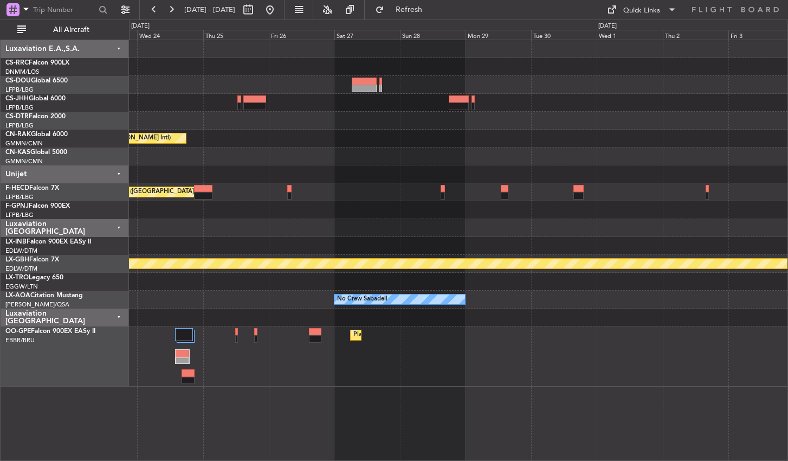
click at [454, 370] on div "Planned Maint [GEOGRAPHIC_DATA] ([GEOGRAPHIC_DATA] National)" at bounding box center [458, 356] width 659 height 60
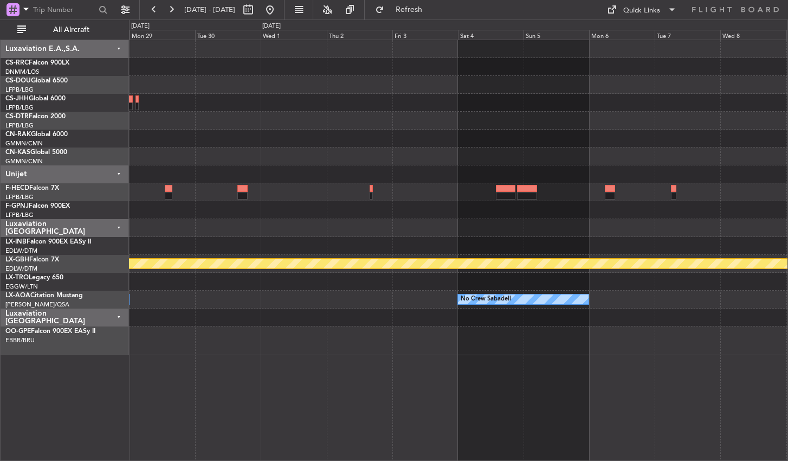
click at [216, 376] on div "Planned Maint Nurnberg No Crew Sabadell No Crew Sabadell No Crew Sabadell Plann…" at bounding box center [458, 250] width 659 height 421
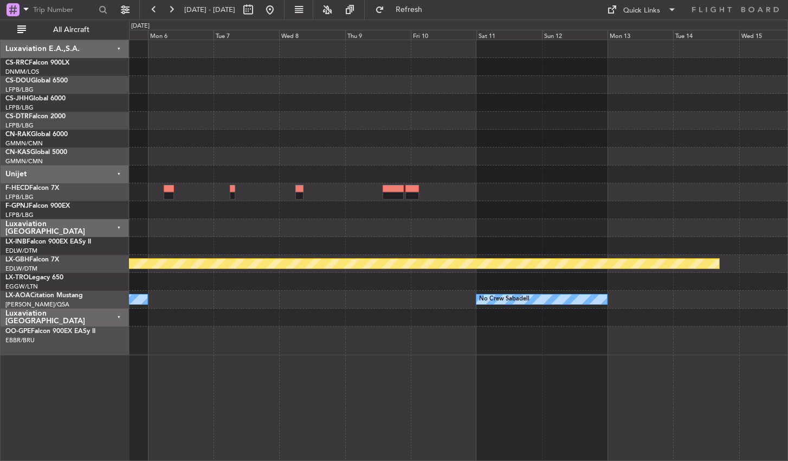
click at [333, 378] on div "Planned Maint Nurnberg No Crew Sabadell No Crew Sabadell" at bounding box center [458, 250] width 659 height 421
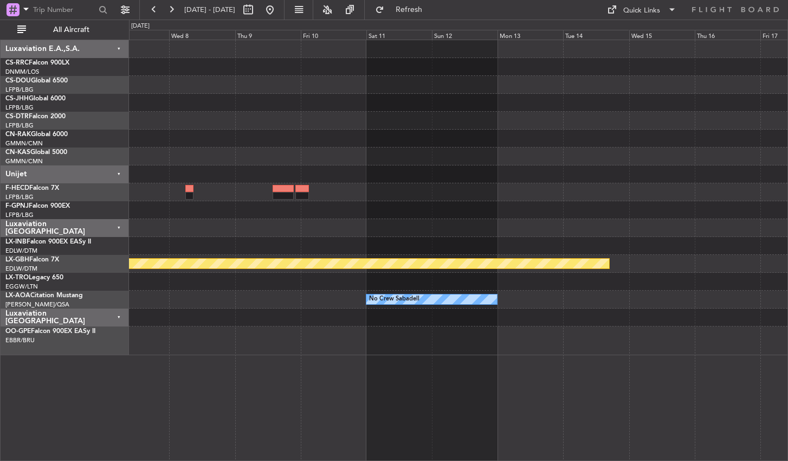
click at [253, 348] on div "Planned Maint Nurnberg No Crew Sabadell No Crew Sabadell" at bounding box center [458, 250] width 659 height 421
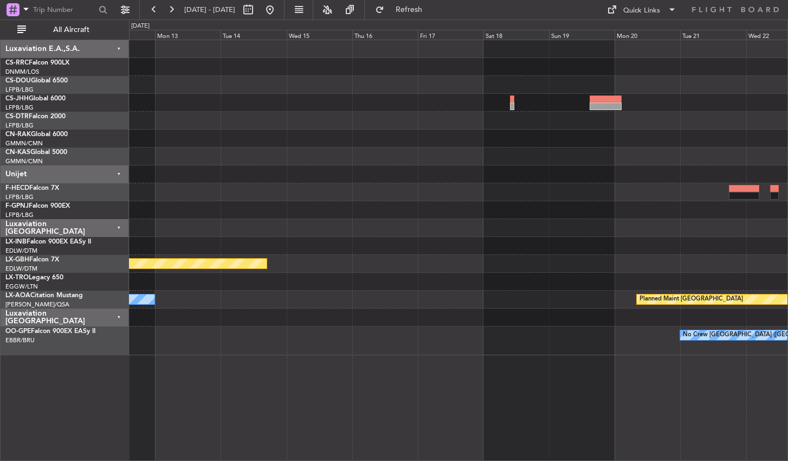
click at [182, 345] on div "No Crew [GEOGRAPHIC_DATA] ([GEOGRAPHIC_DATA] National)" at bounding box center [458, 340] width 659 height 29
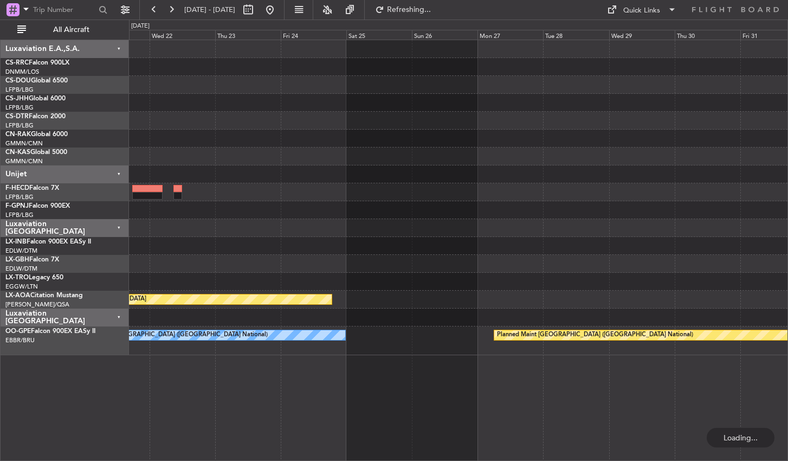
click at [276, 369] on div "Planned Maint [GEOGRAPHIC_DATA] Planned Maint [GEOGRAPHIC_DATA] ([GEOGRAPHIC_DA…" at bounding box center [458, 250] width 659 height 421
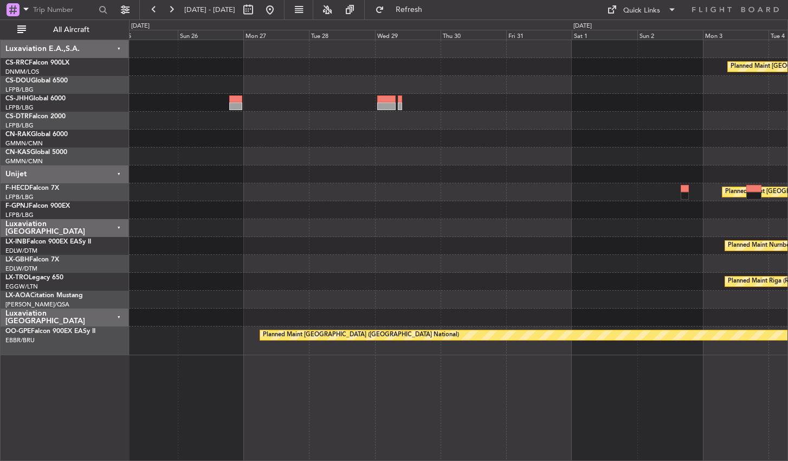
click at [325, 269] on div at bounding box center [458, 264] width 659 height 18
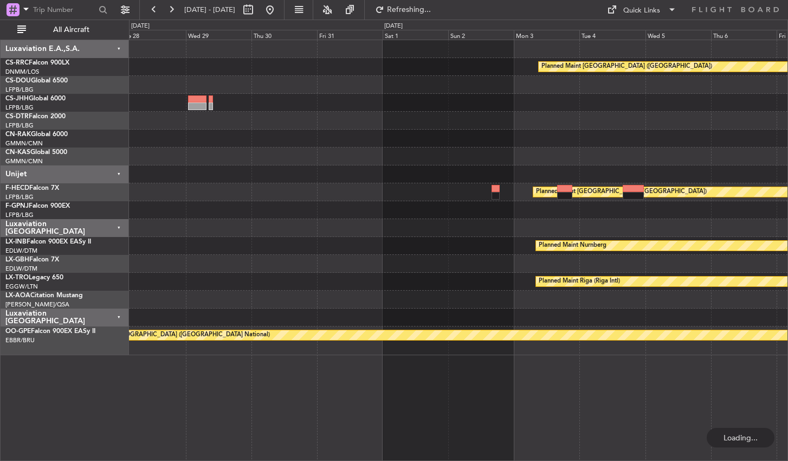
click at [245, 409] on div "Planned Maint [GEOGRAPHIC_DATA] ([GEOGRAPHIC_DATA]) Planned Maint [GEOGRAPHIC_D…" at bounding box center [458, 250] width 659 height 421
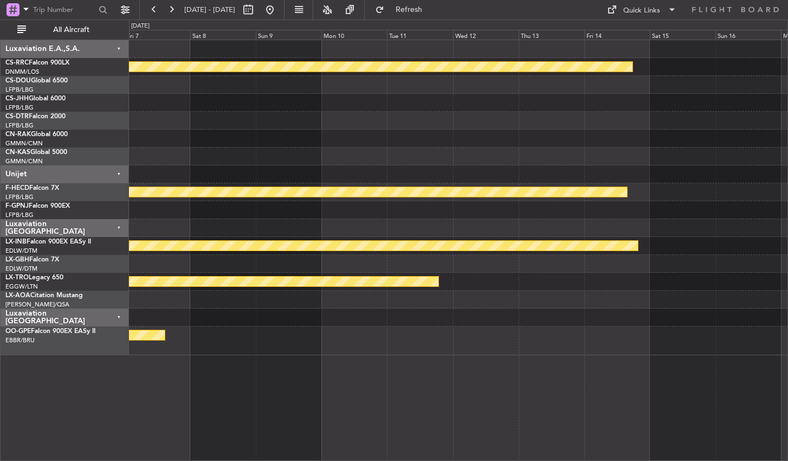
click at [144, 392] on div "Planned Maint [GEOGRAPHIC_DATA] ([GEOGRAPHIC_DATA]) Planned Maint [GEOGRAPHIC_D…" at bounding box center [458, 250] width 659 height 421
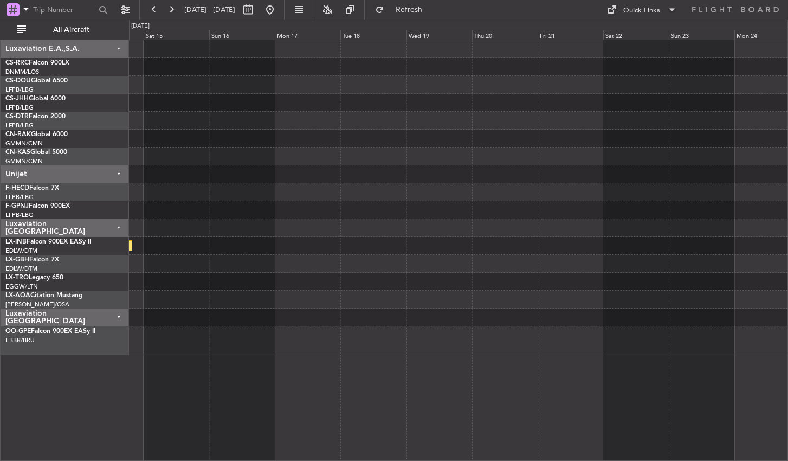
click at [115, 420] on div "Planned Maint [GEOGRAPHIC_DATA] ([GEOGRAPHIC_DATA]) Planned Maint [GEOGRAPHIC_D…" at bounding box center [394, 240] width 788 height 441
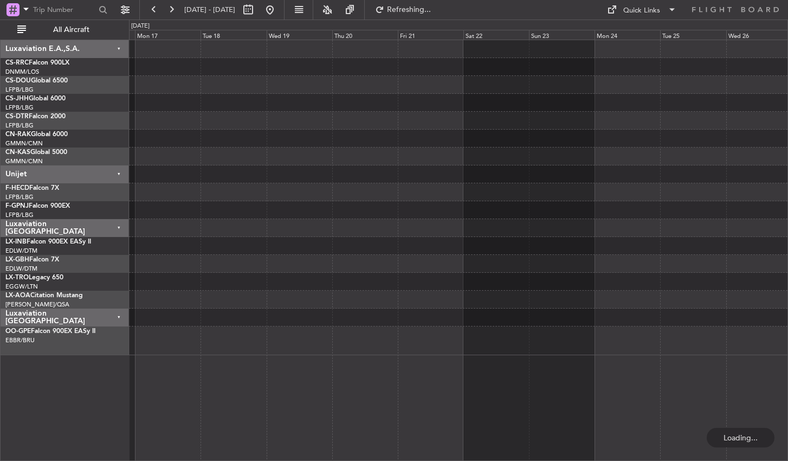
click at [440, 420] on div "Planned Maint [GEOGRAPHIC_DATA] ([GEOGRAPHIC_DATA]) Planned Maint [GEOGRAPHIC_D…" at bounding box center [458, 250] width 659 height 421
click at [279, 8] on button at bounding box center [269, 9] width 17 height 17
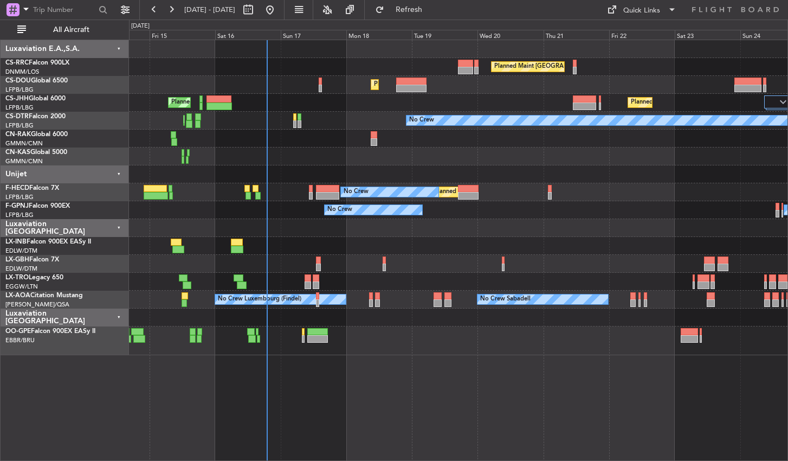
click at [533, 425] on div "Planned Maint [GEOGRAPHIC_DATA] ([GEOGRAPHIC_DATA]) Planned Maint [GEOGRAPHIC_D…" at bounding box center [458, 250] width 659 height 421
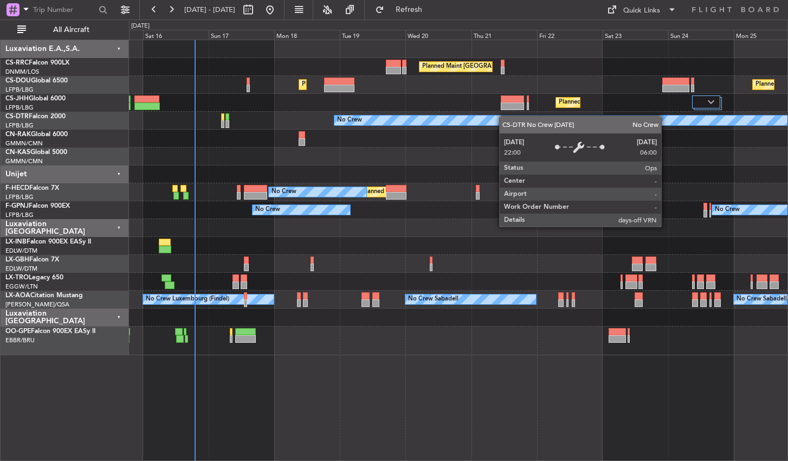
click at [547, 120] on div "Planned Maint [GEOGRAPHIC_DATA] ([GEOGRAPHIC_DATA]) Planned Maint [GEOGRAPHIC_D…" at bounding box center [458, 197] width 659 height 315
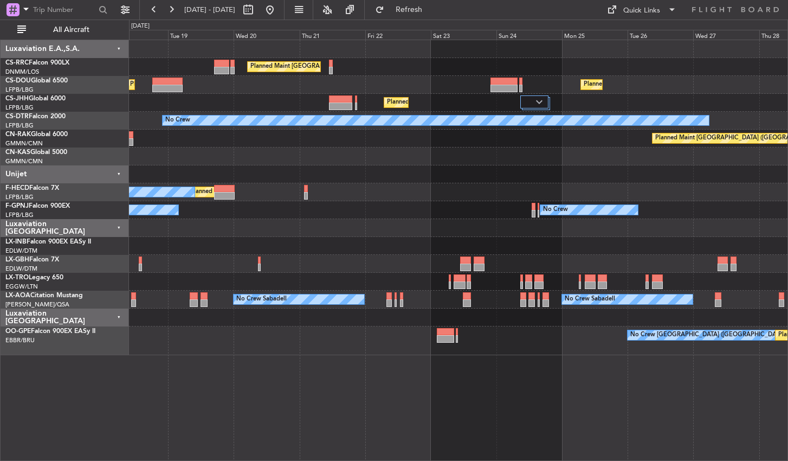
click at [316, 363] on div "Planned Maint [GEOGRAPHIC_DATA] ([GEOGRAPHIC_DATA]) Planned Maint [GEOGRAPHIC_D…" at bounding box center [458, 250] width 659 height 421
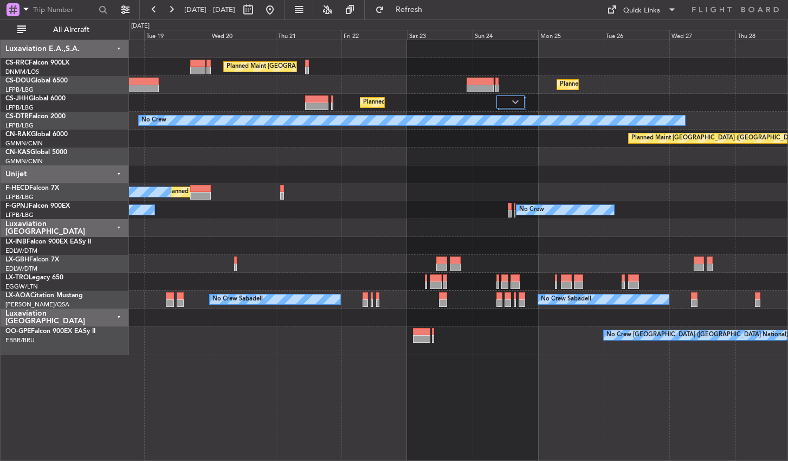
click at [434, 91] on div "Planned Maint [GEOGRAPHIC_DATA] ([GEOGRAPHIC_DATA]) Planned Maint [GEOGRAPHIC_D…" at bounding box center [458, 85] width 659 height 18
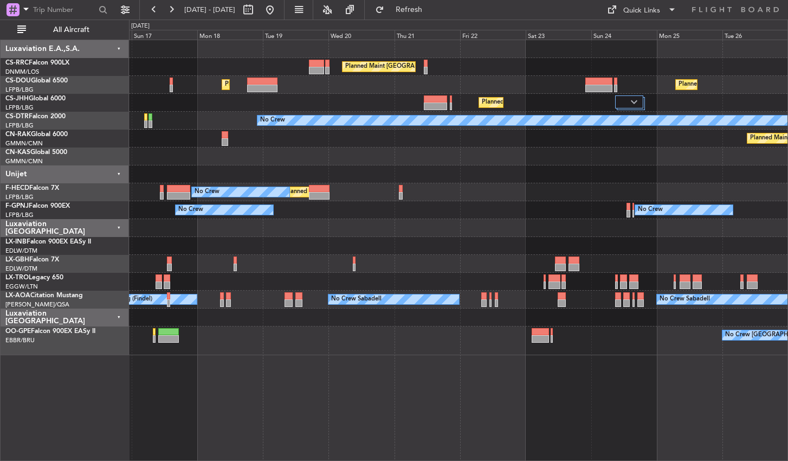
click at [303, 165] on div "Planned Maint [GEOGRAPHIC_DATA] ([GEOGRAPHIC_DATA]) Planned Maint [GEOGRAPHIC_D…" at bounding box center [458, 197] width 659 height 315
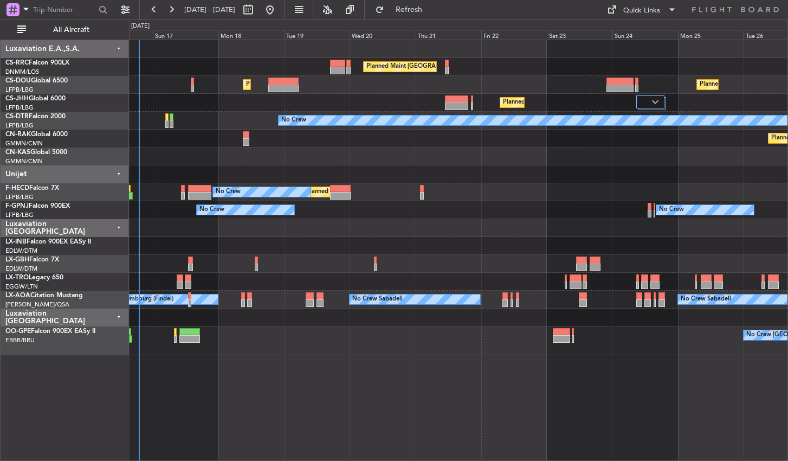
click at [447, 369] on div "Planned Maint [GEOGRAPHIC_DATA] ([GEOGRAPHIC_DATA]) Planned Maint [GEOGRAPHIC_D…" at bounding box center [458, 250] width 659 height 421
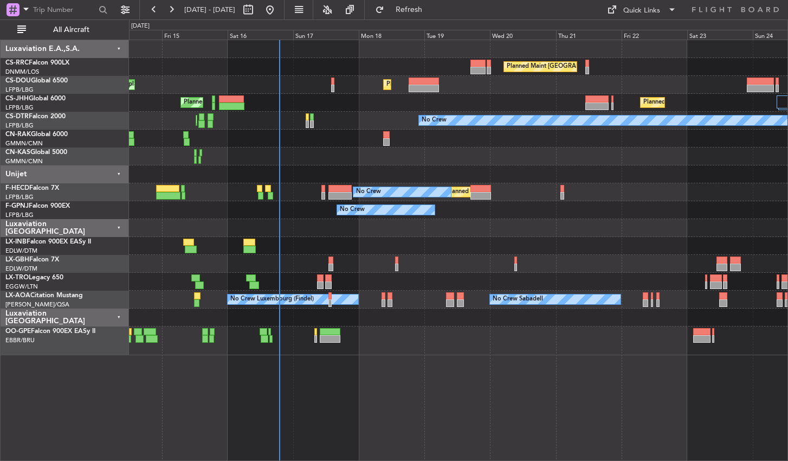
click at [573, 401] on div "Planned Maint [GEOGRAPHIC_DATA] ([GEOGRAPHIC_DATA]) Planned Maint [GEOGRAPHIC_D…" at bounding box center [458, 250] width 659 height 421
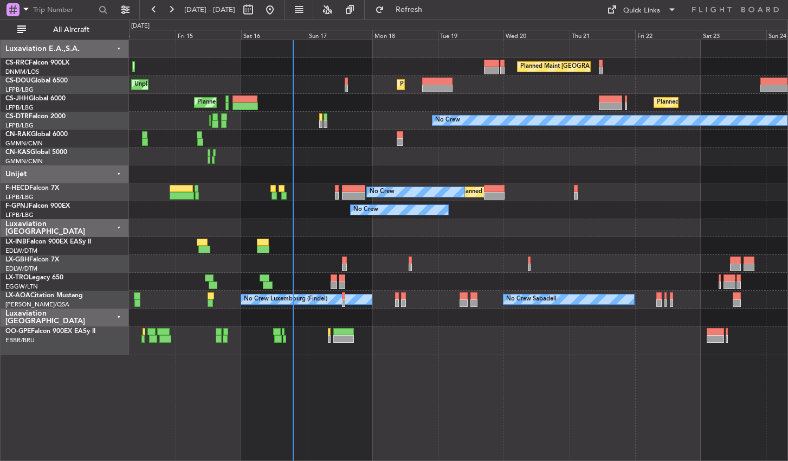
click at [594, 409] on div "Planned Maint [GEOGRAPHIC_DATA] ([GEOGRAPHIC_DATA]) Planned Maint [GEOGRAPHIC_D…" at bounding box center [458, 250] width 659 height 421
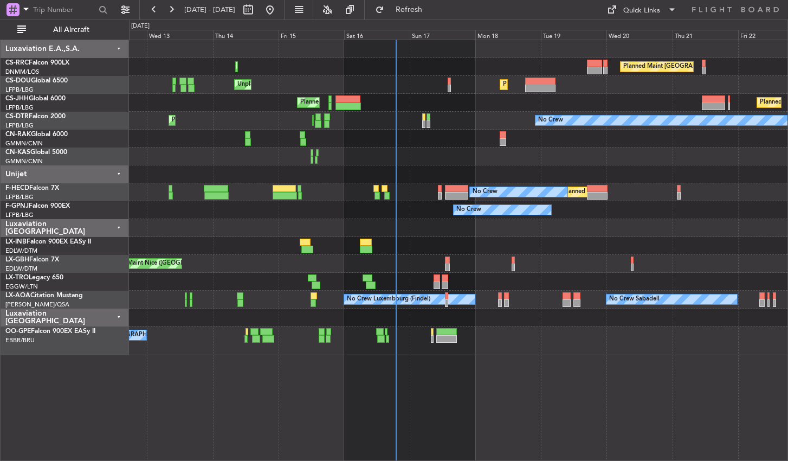
click at [574, 409] on div "Planned Maint [GEOGRAPHIC_DATA] ([GEOGRAPHIC_DATA]) Planned Maint [GEOGRAPHIC_D…" at bounding box center [458, 250] width 659 height 421
